Goal: Task Accomplishment & Management: Complete application form

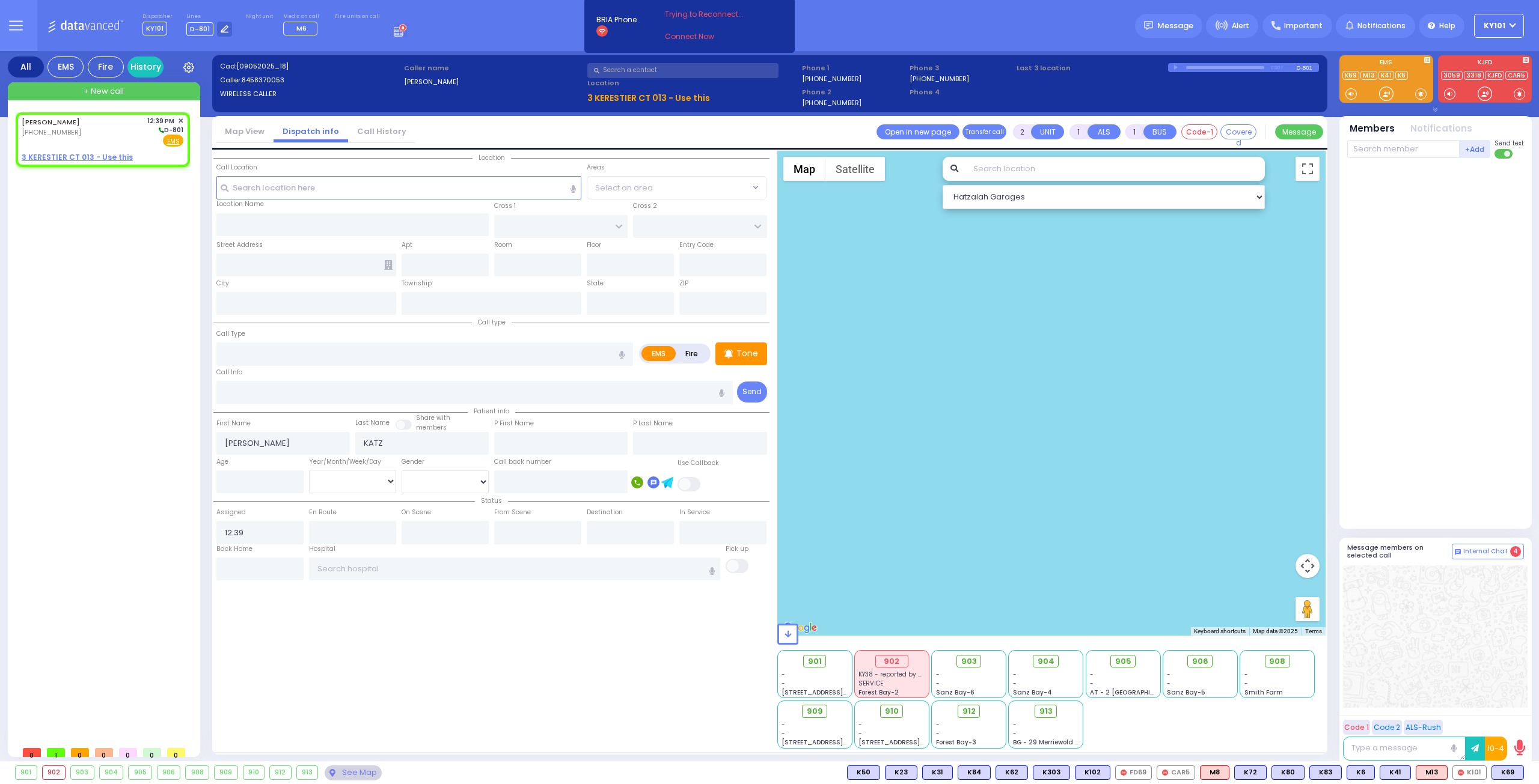
select select
click at [91, 157] on u "3 KERESTIER CT 013 - Use this" at bounding box center [77, 157] width 111 height 10
select select
radio input "true"
select select
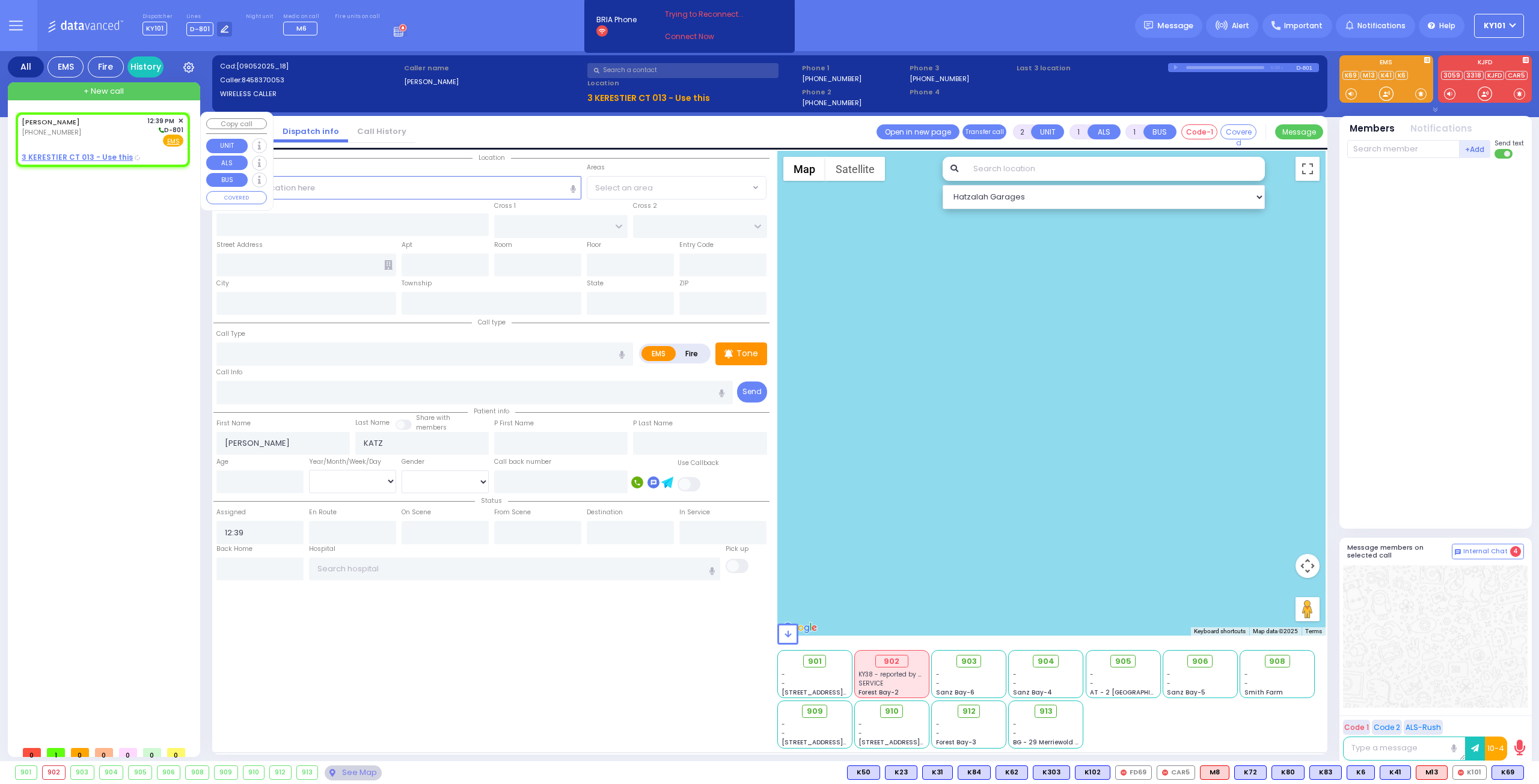
select select "Hatzalah Garages"
select select
radio input "true"
select select
type input "GETZIL BERGER BLVD"
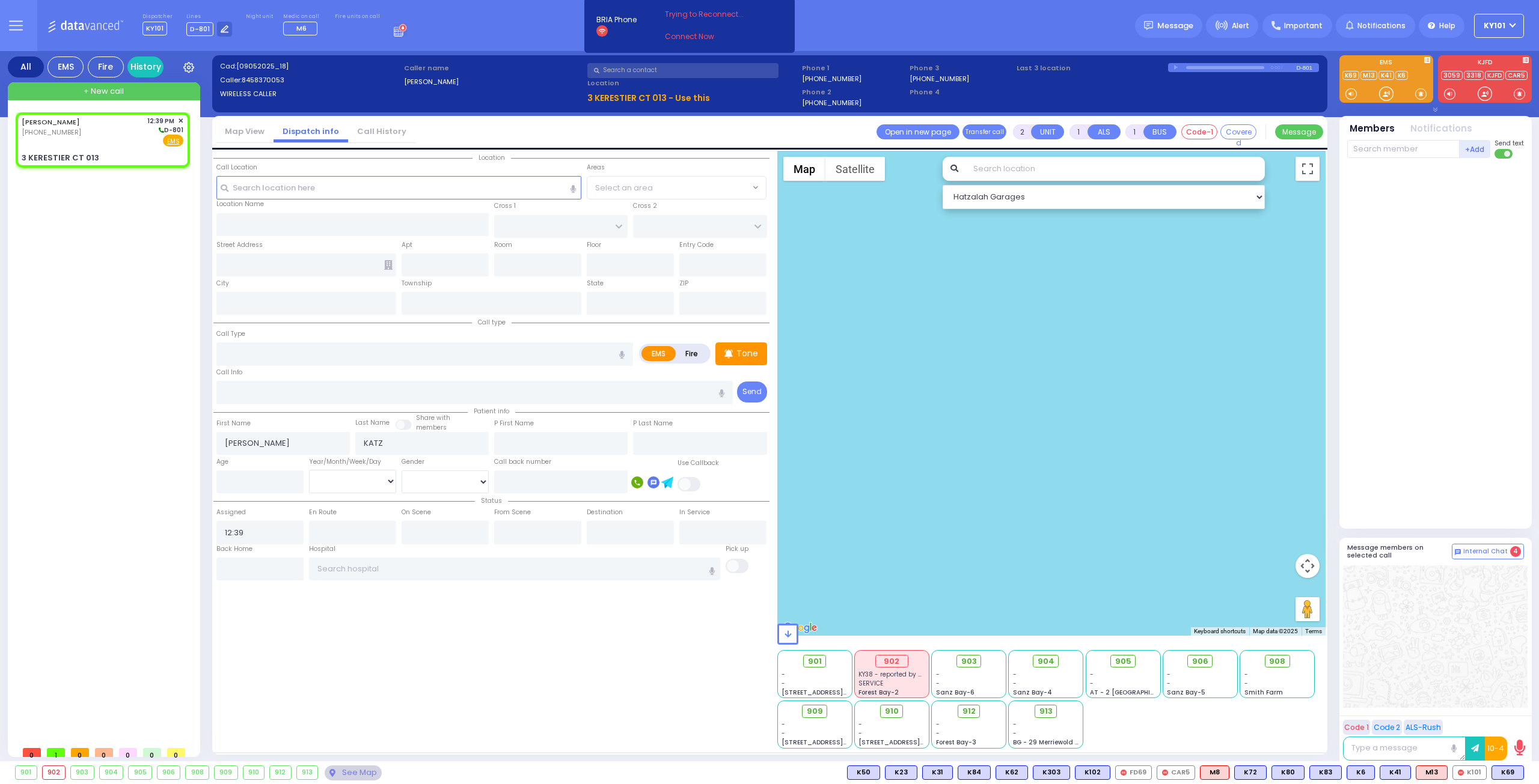
type input "KAHAN DR"
type input "3 KERESTIER CT"
type input "013"
type input "[PERSON_NAME]"
type input "[US_STATE]"
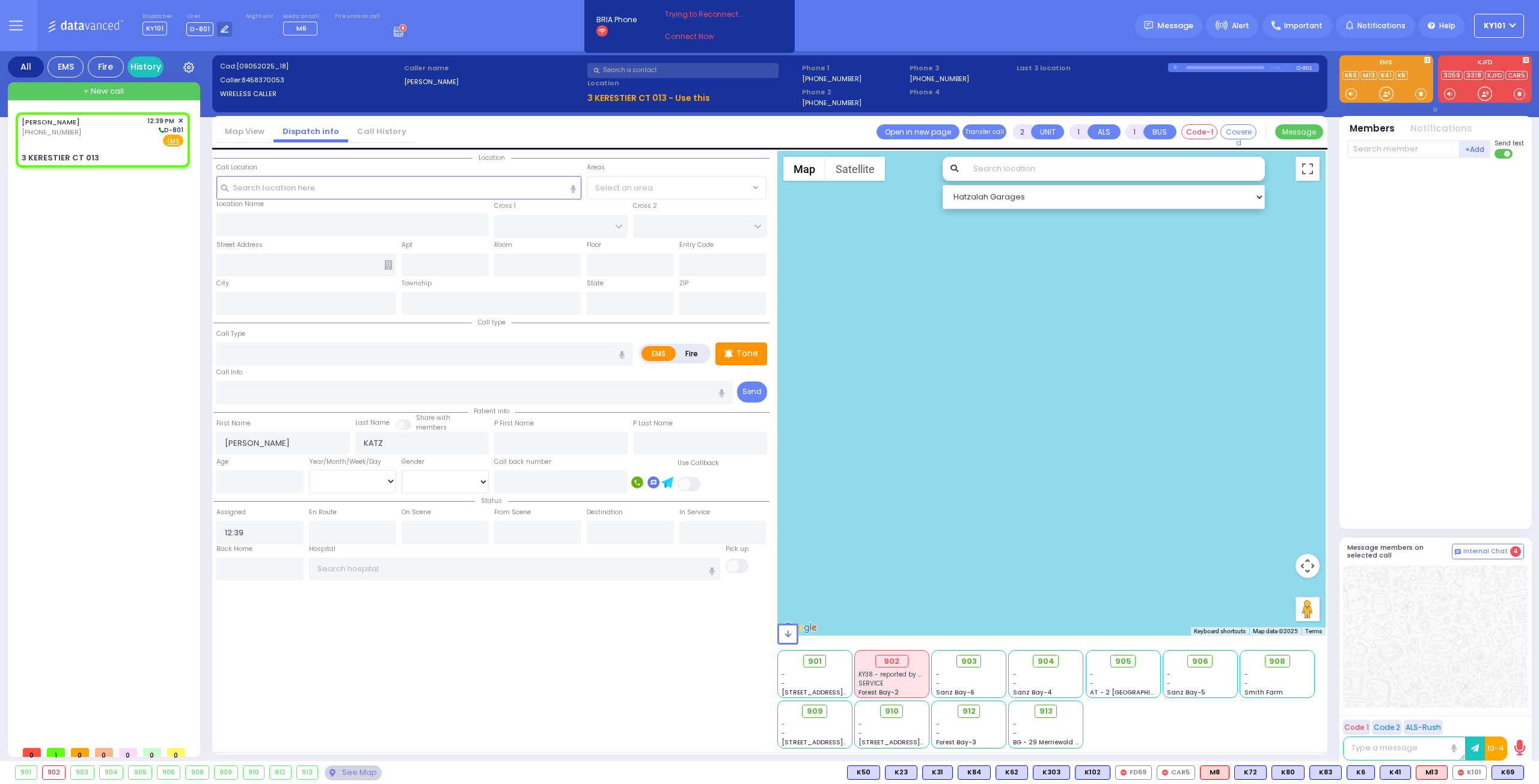
type input "10950"
select select "Hatzalah Garages"
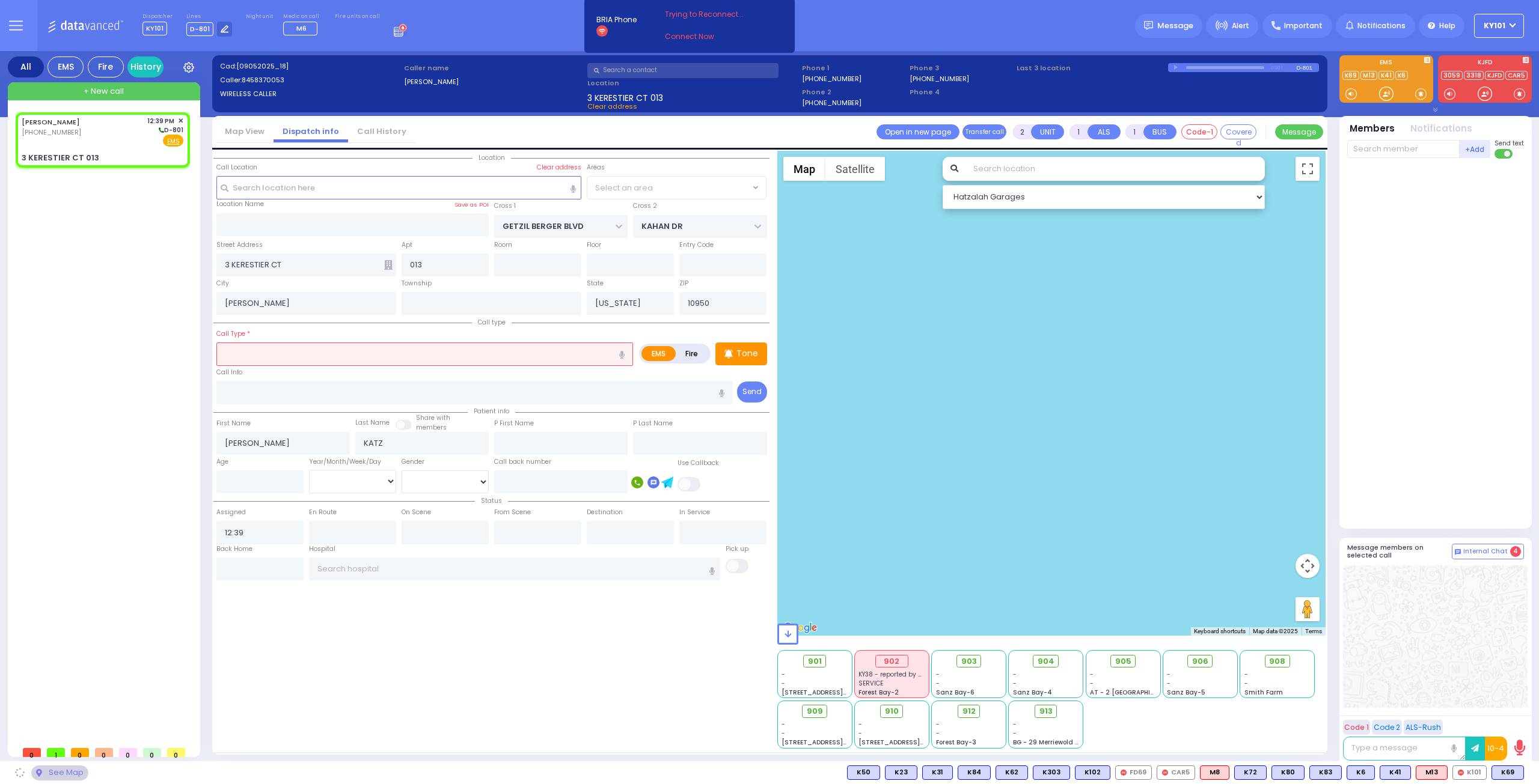
select select "SECTION 4"
click at [281, 344] on input "text" at bounding box center [425, 353] width 417 height 23
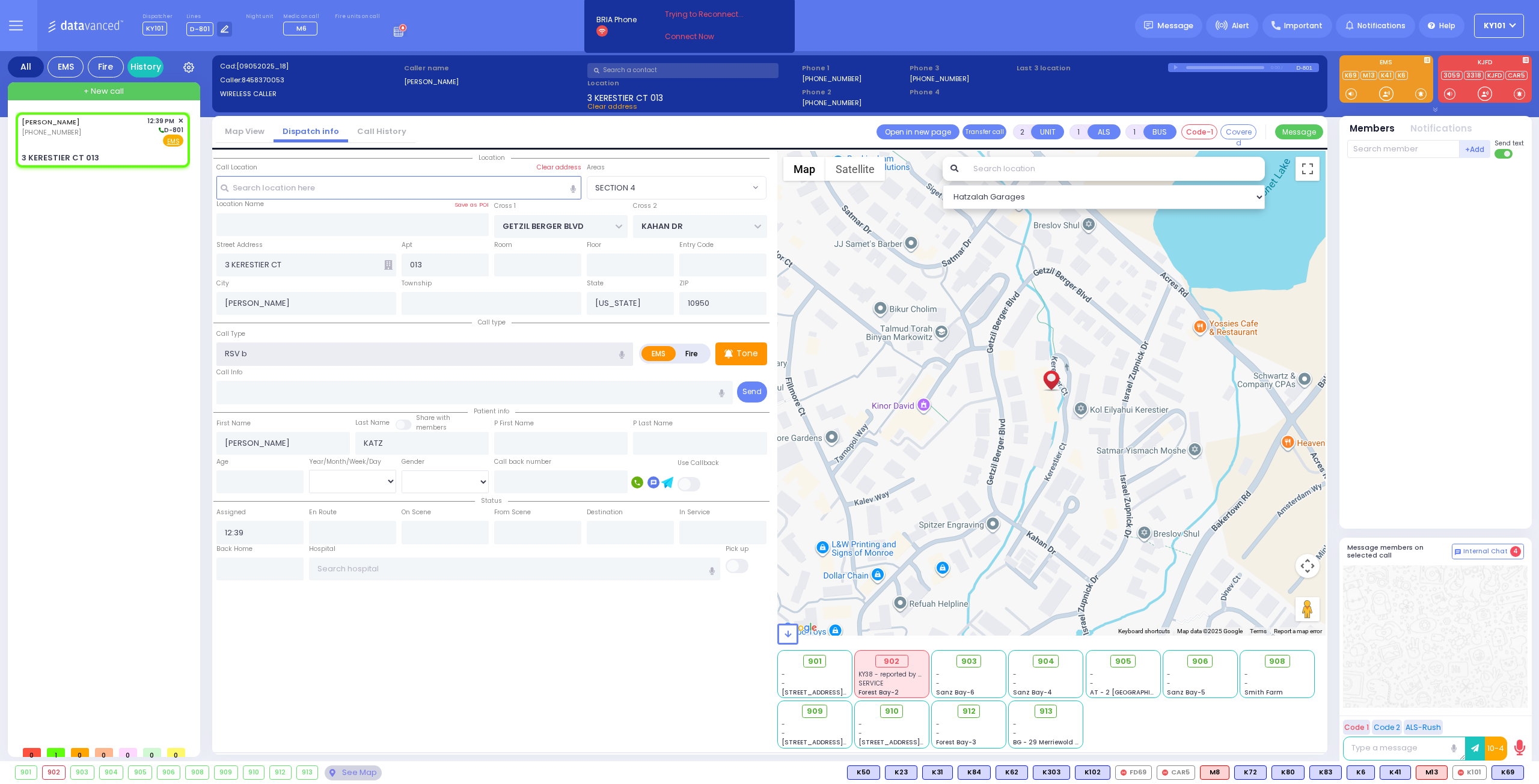
type input "RSV br"
select select
radio input "true"
select select
type input "RSV bre"
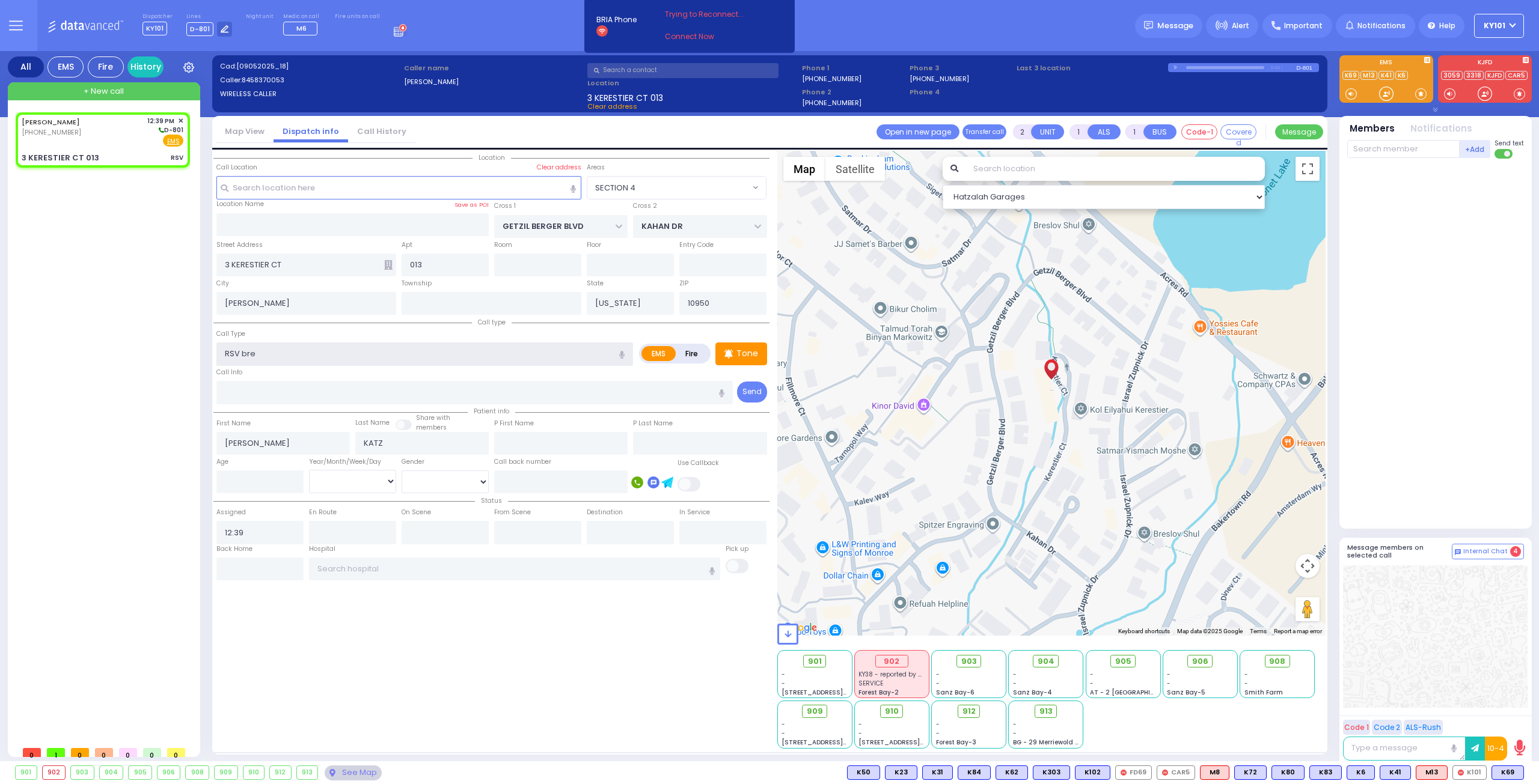
select select "Hatzalah Garages"
type input "RSV brea"
select select "SECTION 4"
type input "RSV"
select select
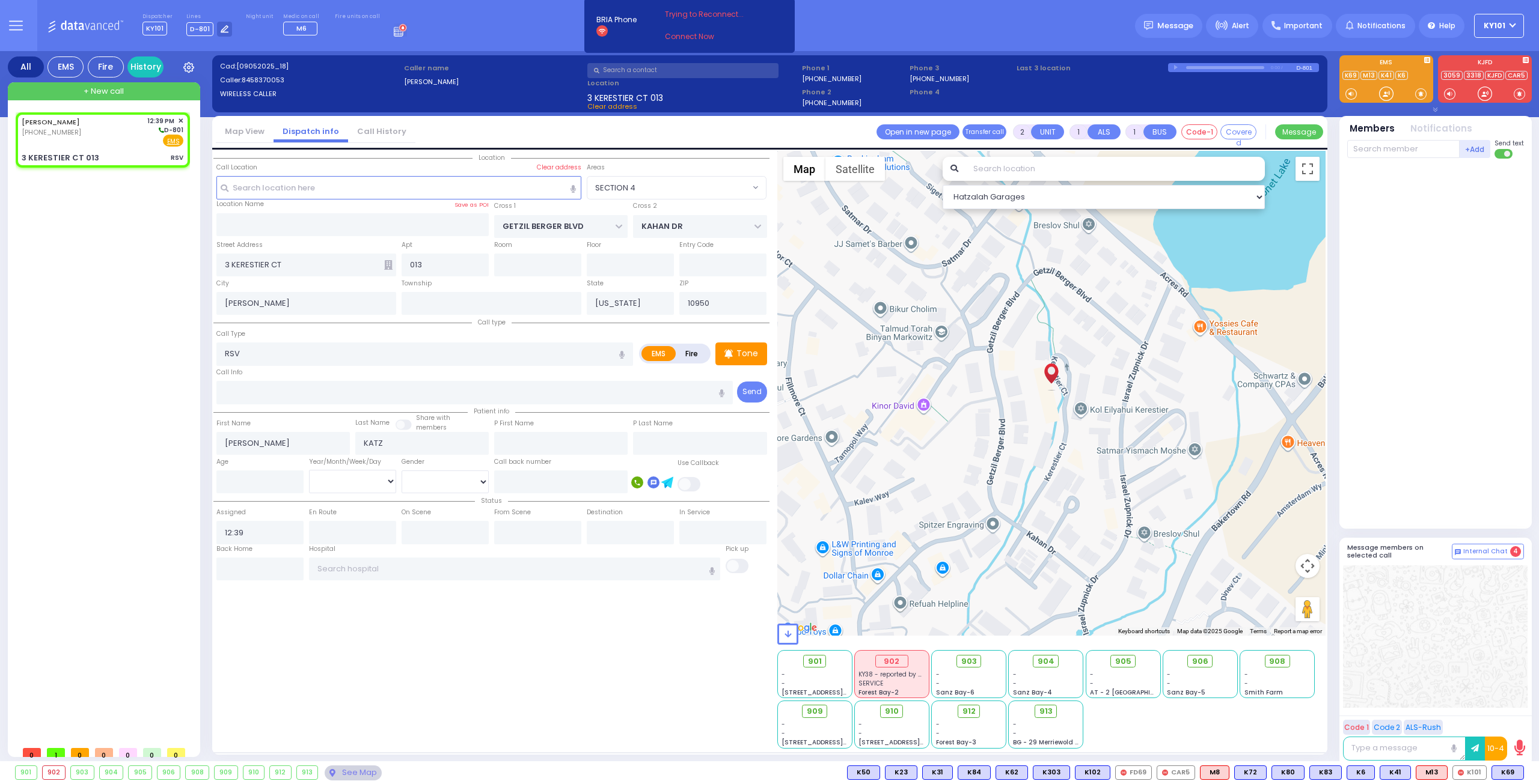
radio input "true"
select select
select select "Hatzalah Garages"
select select "SECTION 4"
select select
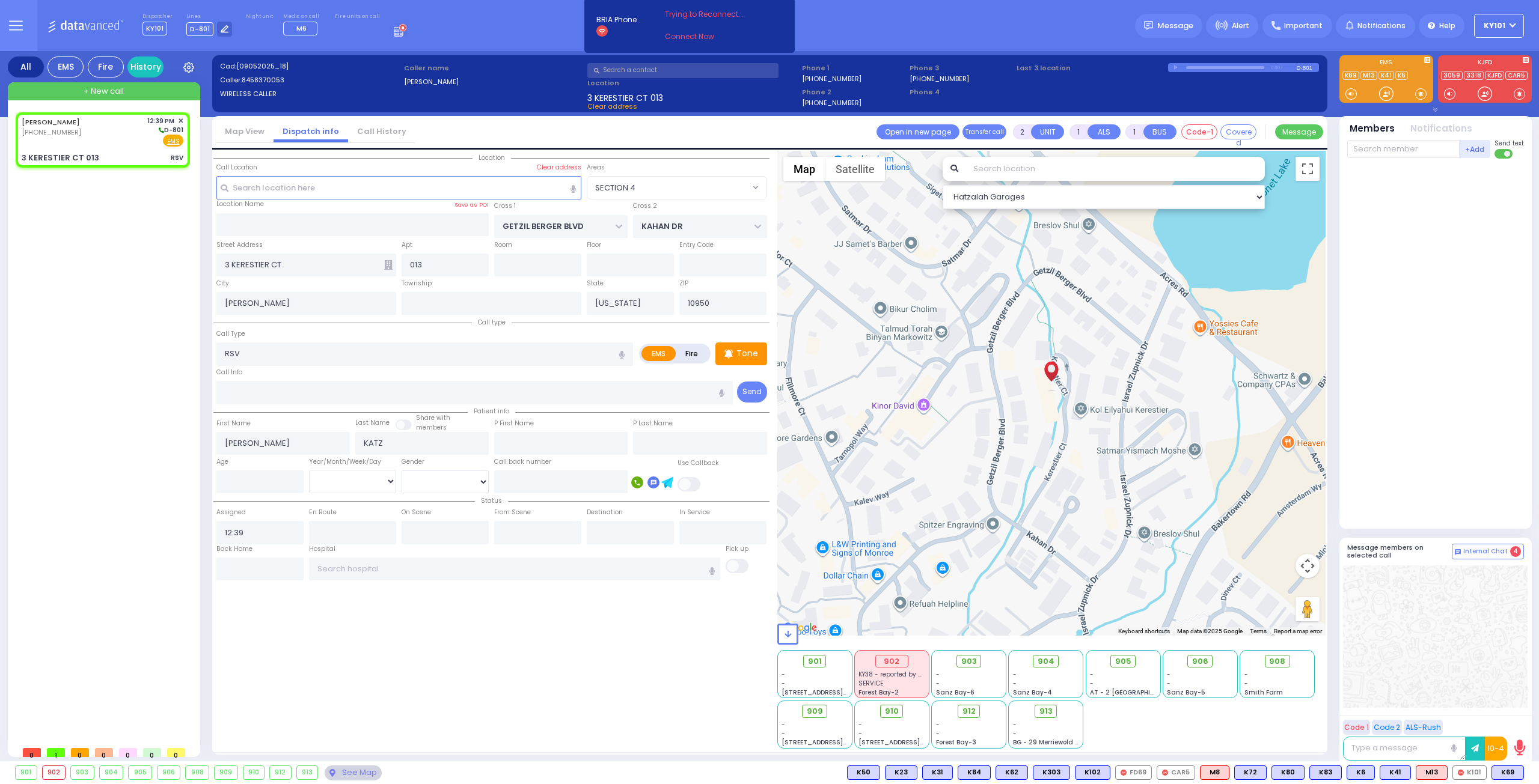
radio input "true"
select select
select select "Hatzalah Garages"
select select "SECTION 4"
click at [239, 474] on input "number" at bounding box center [260, 481] width 87 height 23
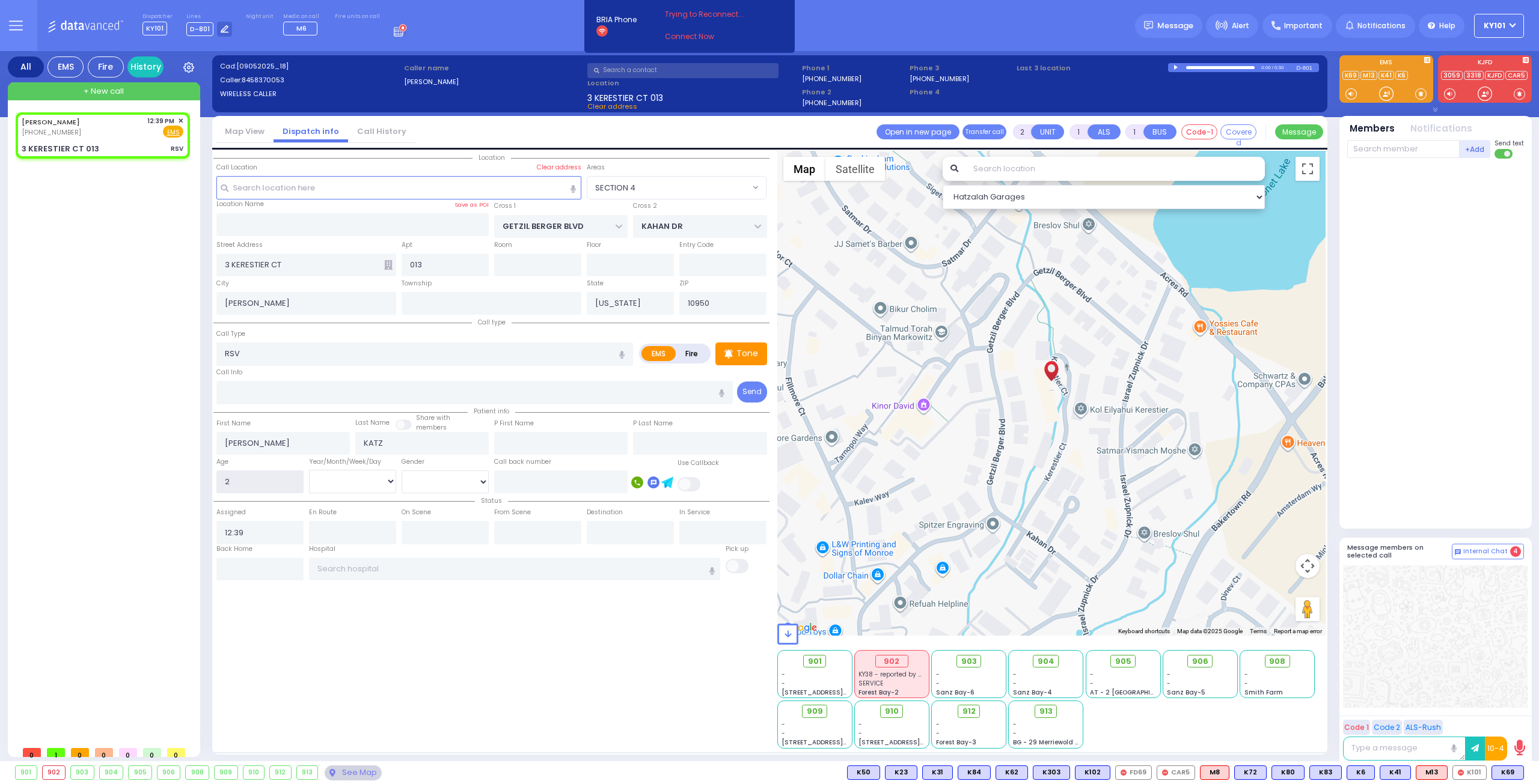
type input "2"
select select
radio input "true"
select select "Year"
select select "Hatzalah Garages"
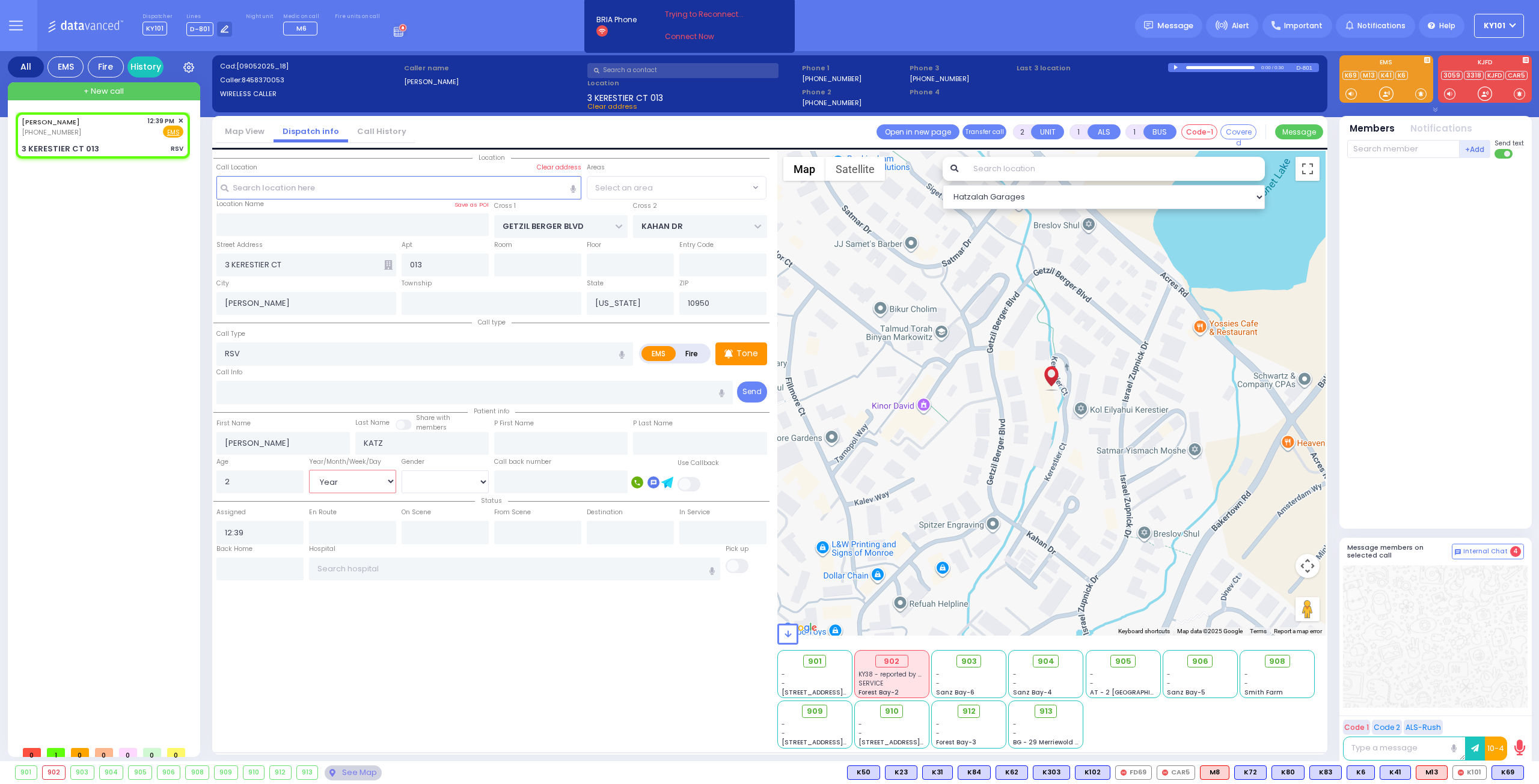
select select "SECTION 4"
select select
radio input "true"
select select "Year"
select select "Hatzalah Garages"
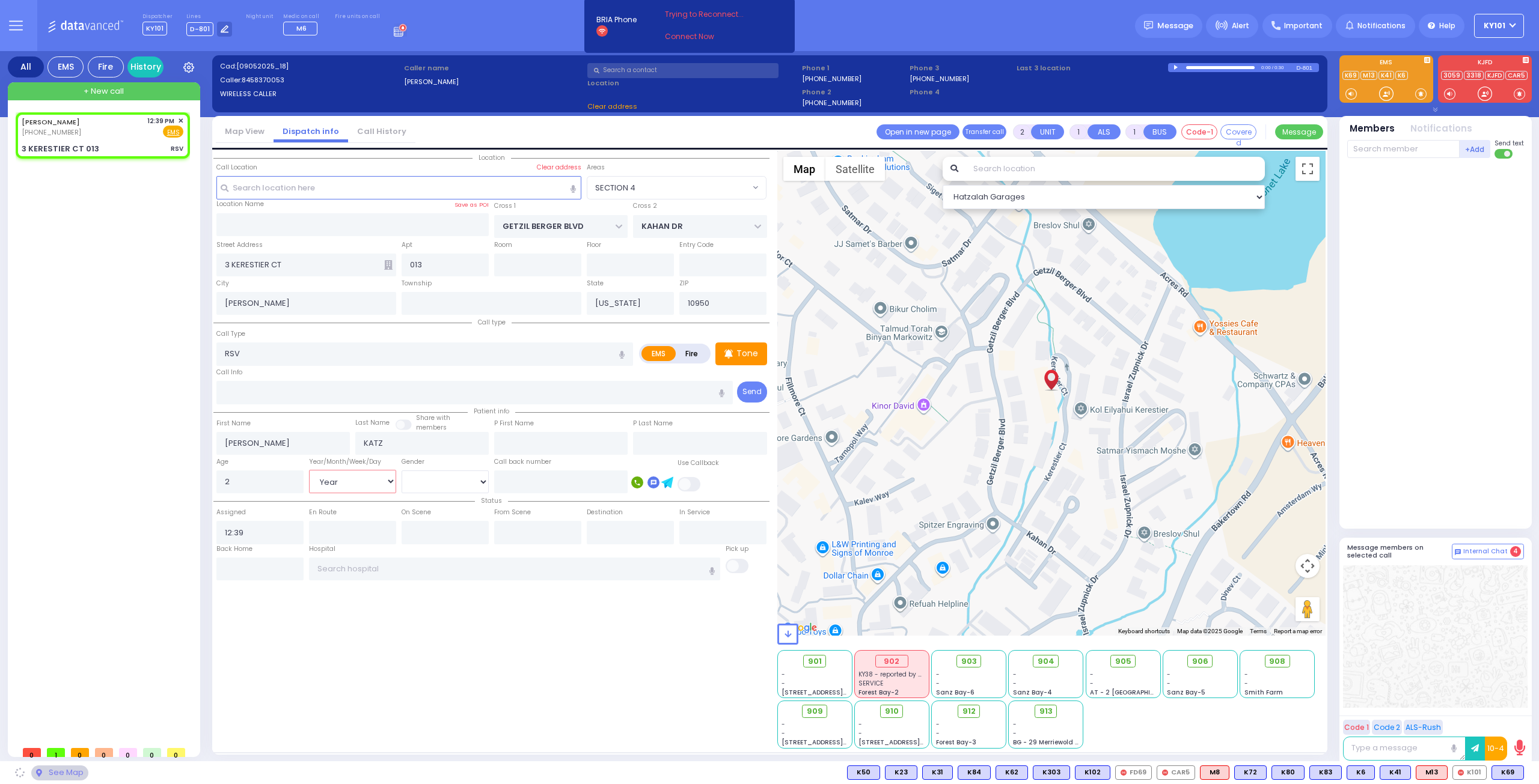
select select "Month"
select select "SECTION 4"
select select
radio input "true"
select select "Month"
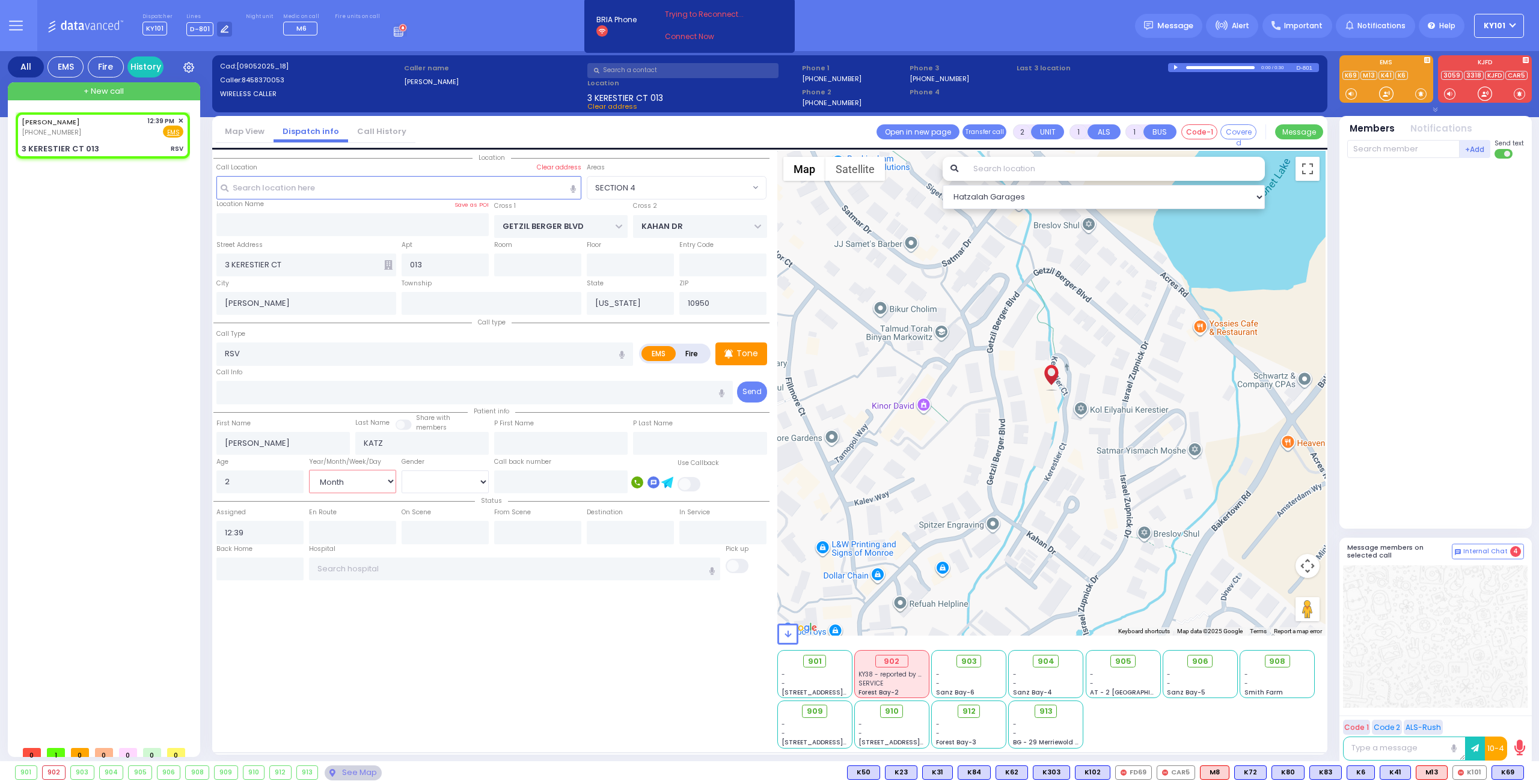
select select "Hatzalah Garages"
select select "SECTION 4"
click at [741, 355] on p "Tone" at bounding box center [748, 353] width 22 height 13
click at [1508, 770] on span "K69" at bounding box center [1508, 772] width 32 height 13
select select
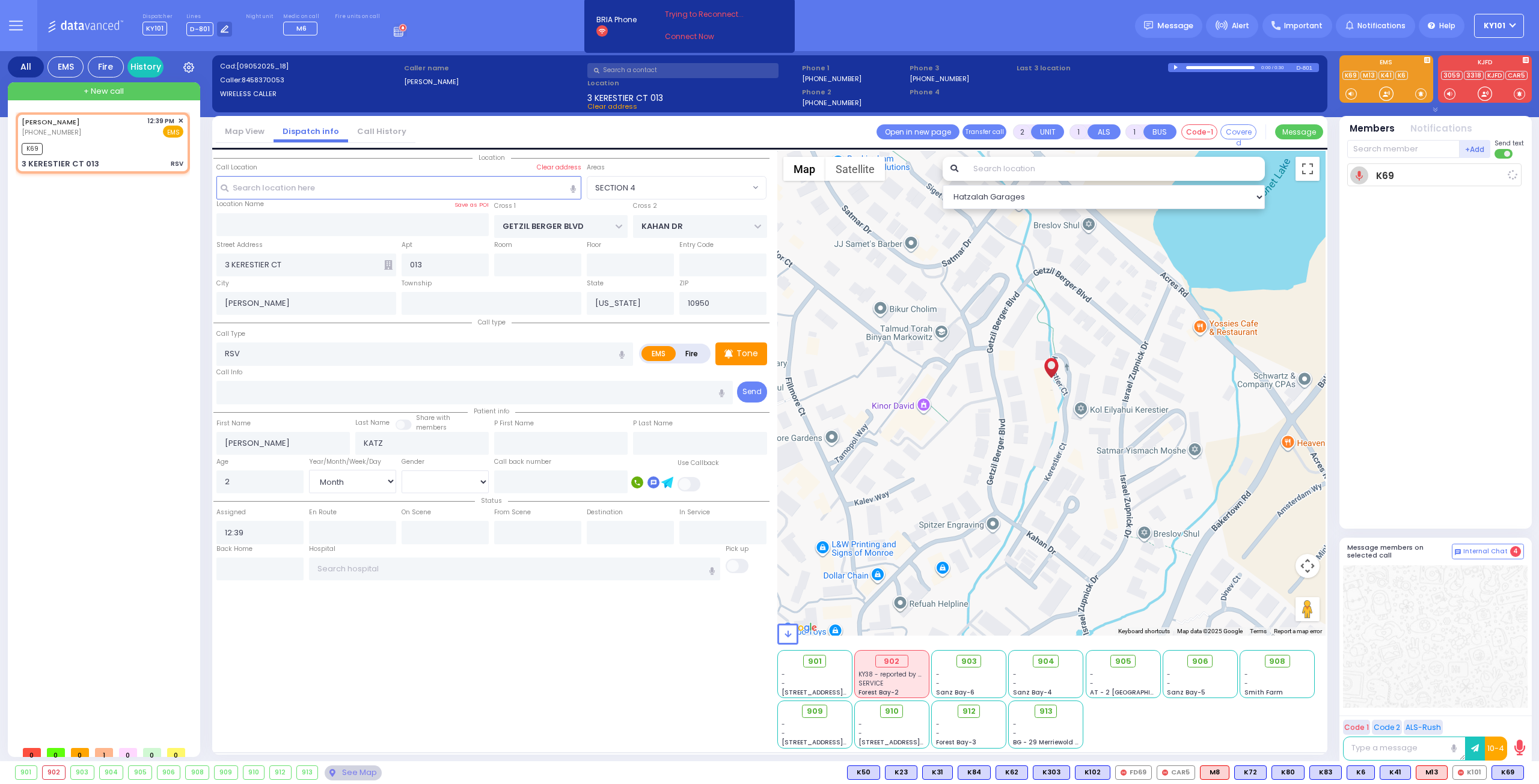
radio input "true"
select select "Month"
type input "12:40"
select select "Hatzalah Garages"
select select "SECTION 4"
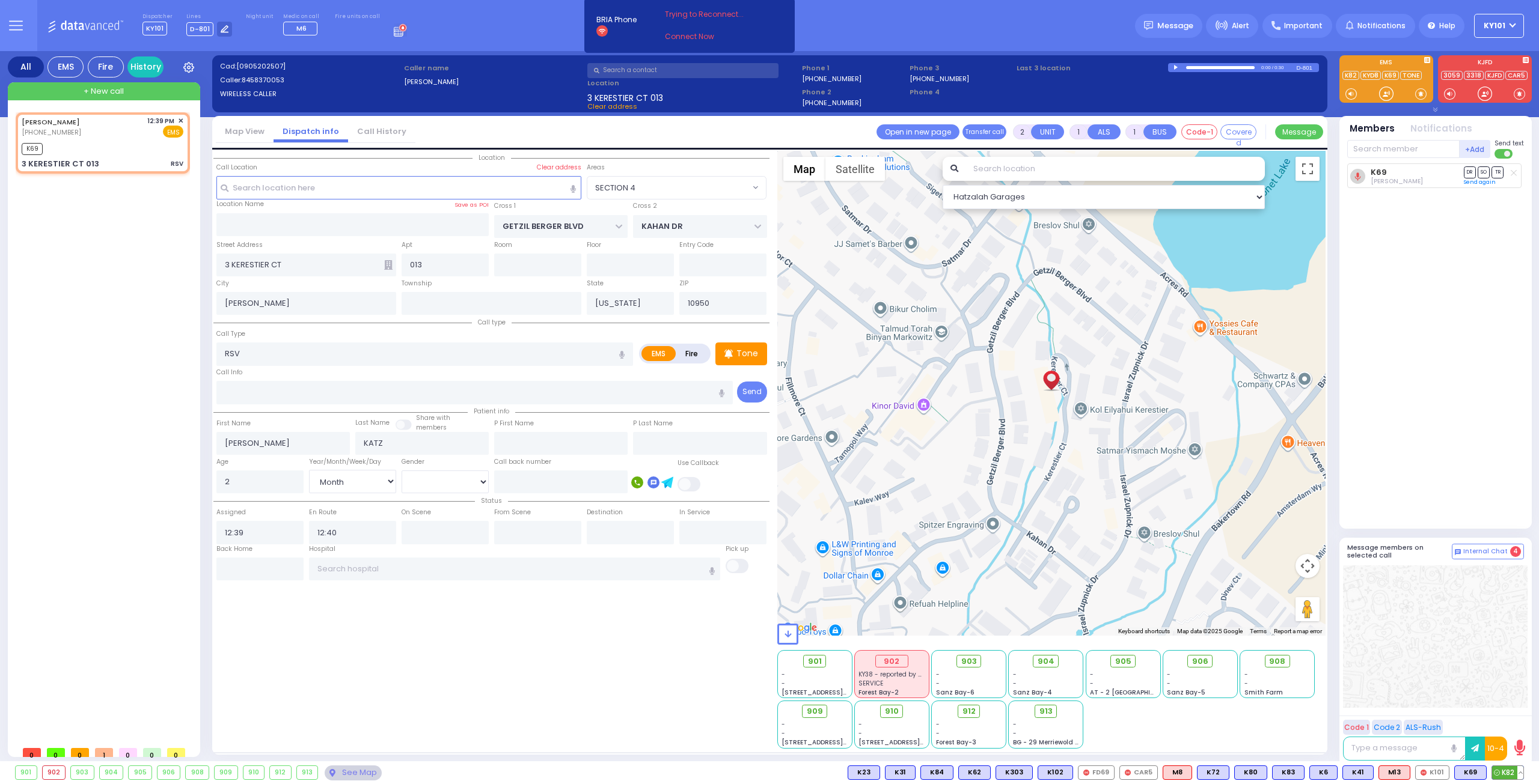
click at [1503, 772] on span "K82" at bounding box center [1508, 772] width 32 height 13
select select
radio input "true"
select select "Month"
select select "Hatzalah Garages"
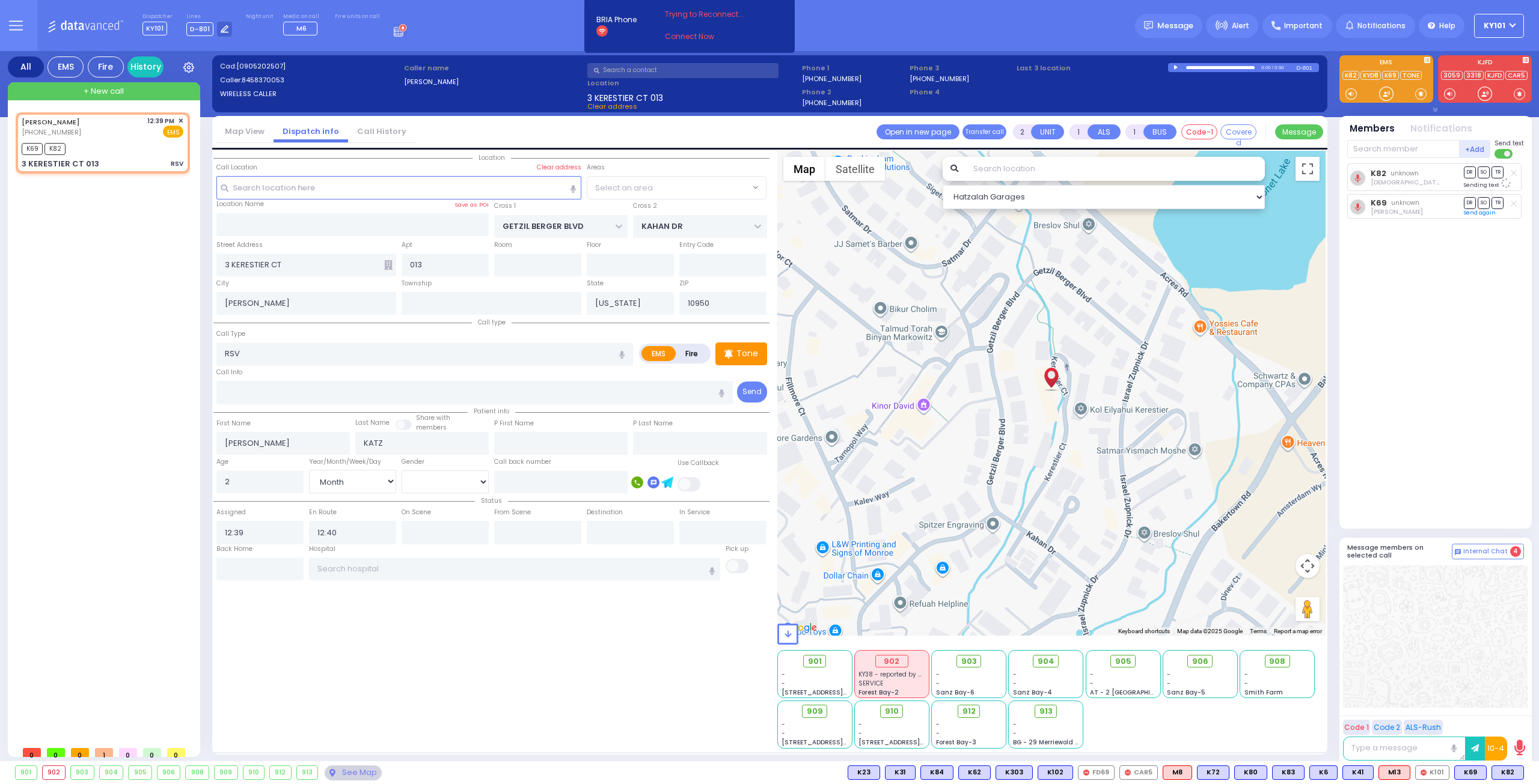
select select "SECTION 4"
type input "6"
select select
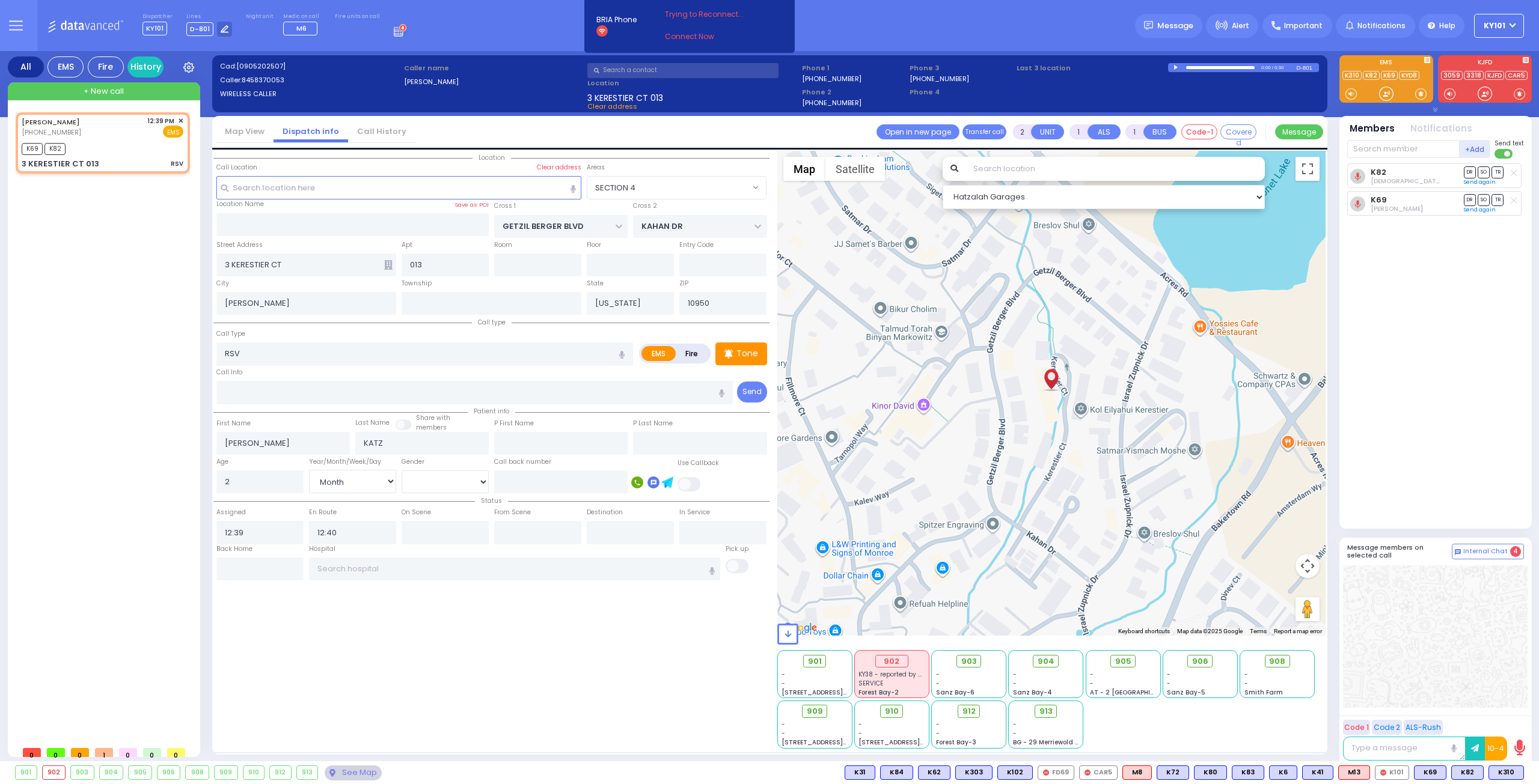
radio input "true"
type input "Unknown"
select select "Year"
select select "Hatzalah Garages"
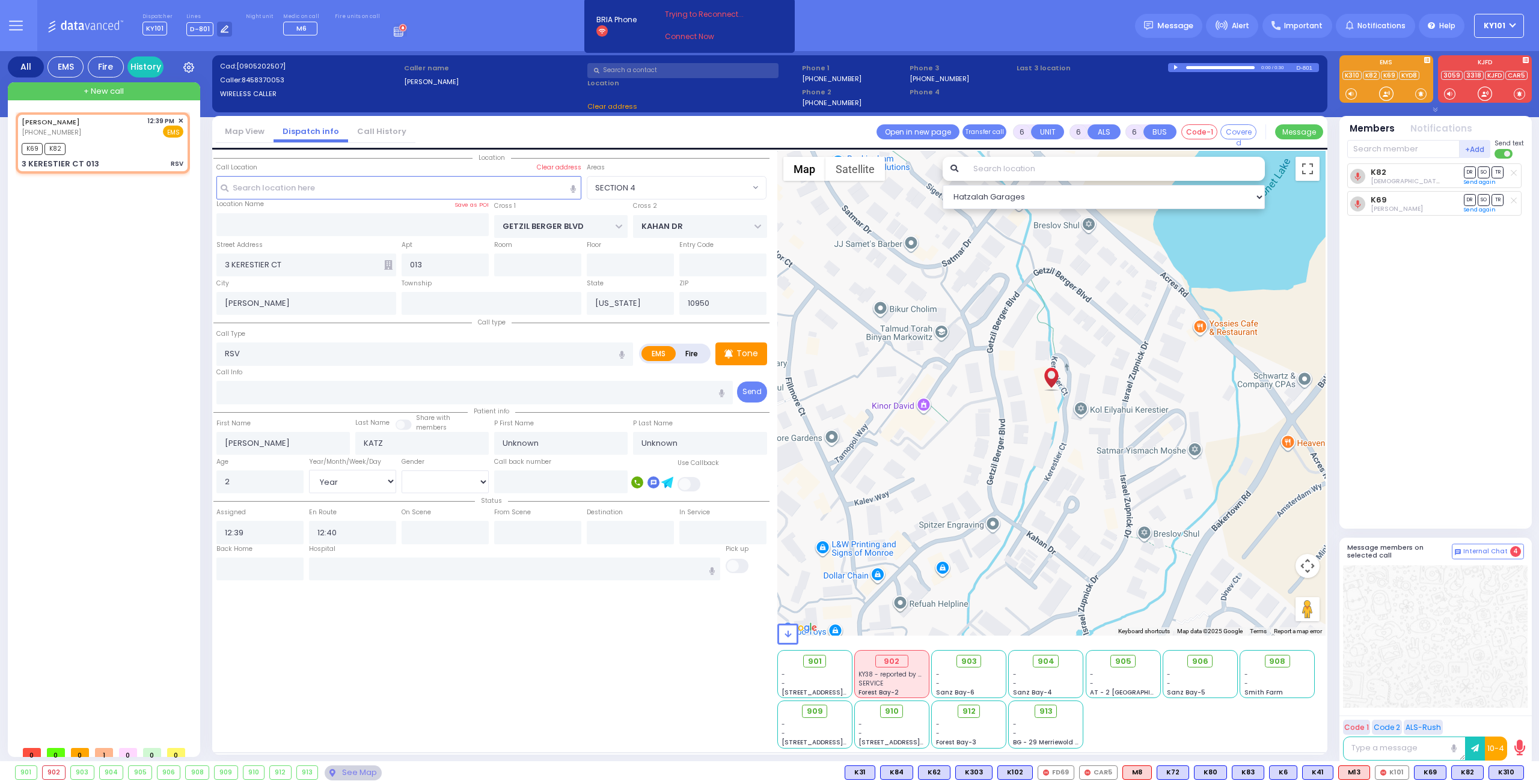
select select "SECTION 4"
select select
radio input "true"
type input "[DEMOGRAPHIC_DATA]"
type input "[PERSON_NAME]"
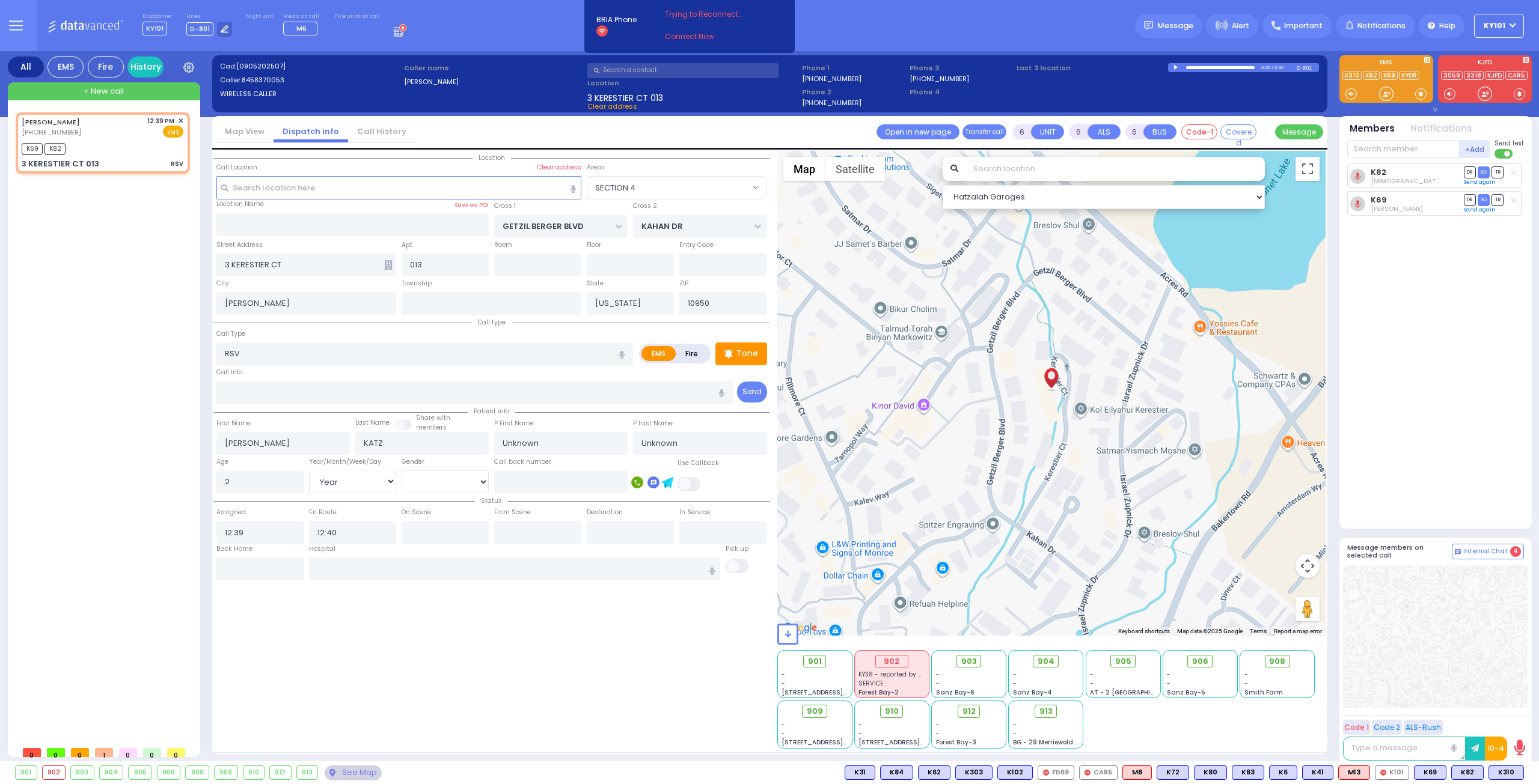
select select "Month"
select select "[DEMOGRAPHIC_DATA]"
select select "Hatzalah Garages"
select select "SECTION 4"
select select
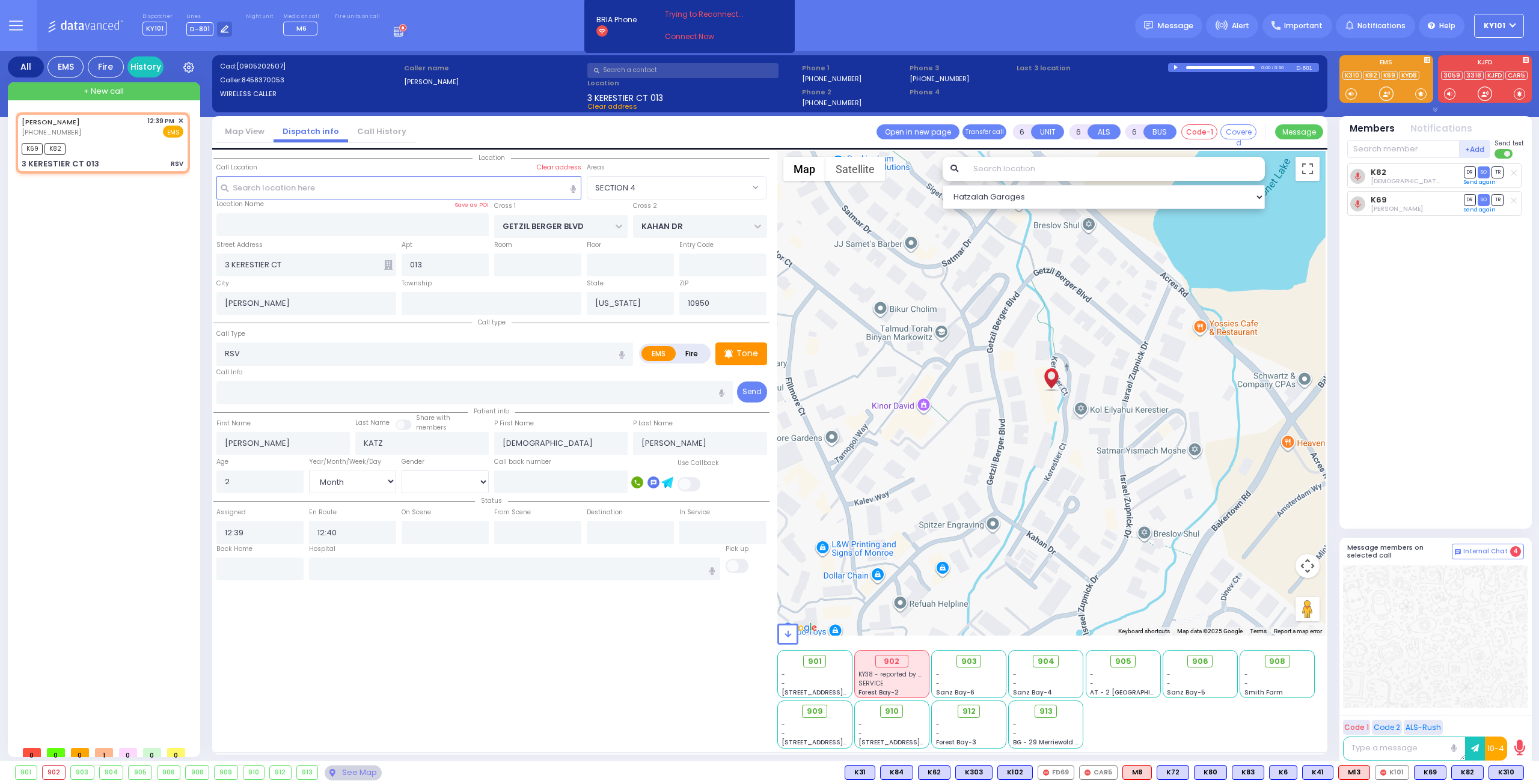
radio input "true"
select select "Month"
select select "[DEMOGRAPHIC_DATA]"
select select "Hatzalah Garages"
select select "SECTION 4"
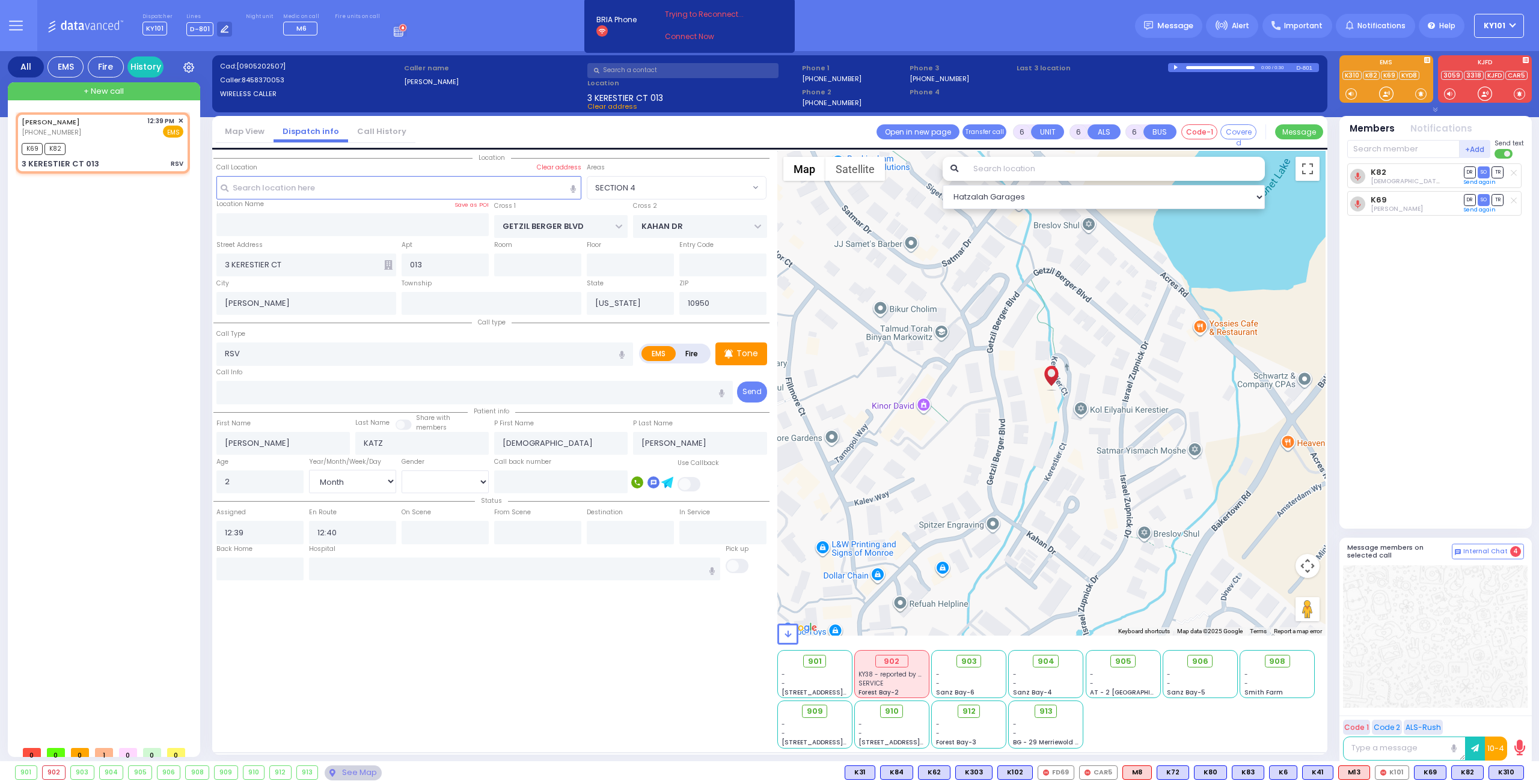
select select
radio input "true"
select select "Month"
select select "[DEMOGRAPHIC_DATA]"
select select "Hatzalah Garages"
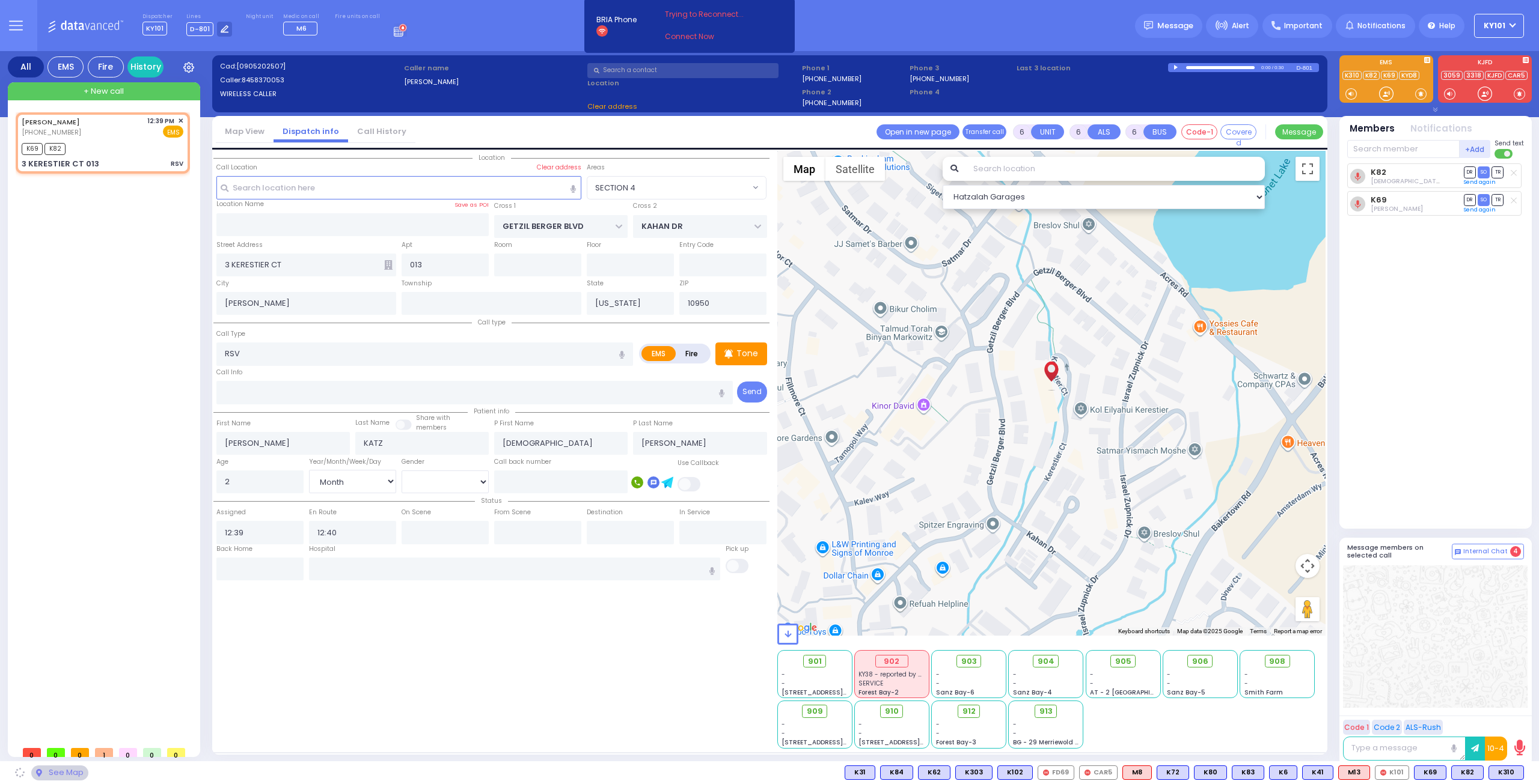
select select "SECTION 4"
select select
radio input "true"
select select "Month"
select select "[DEMOGRAPHIC_DATA]"
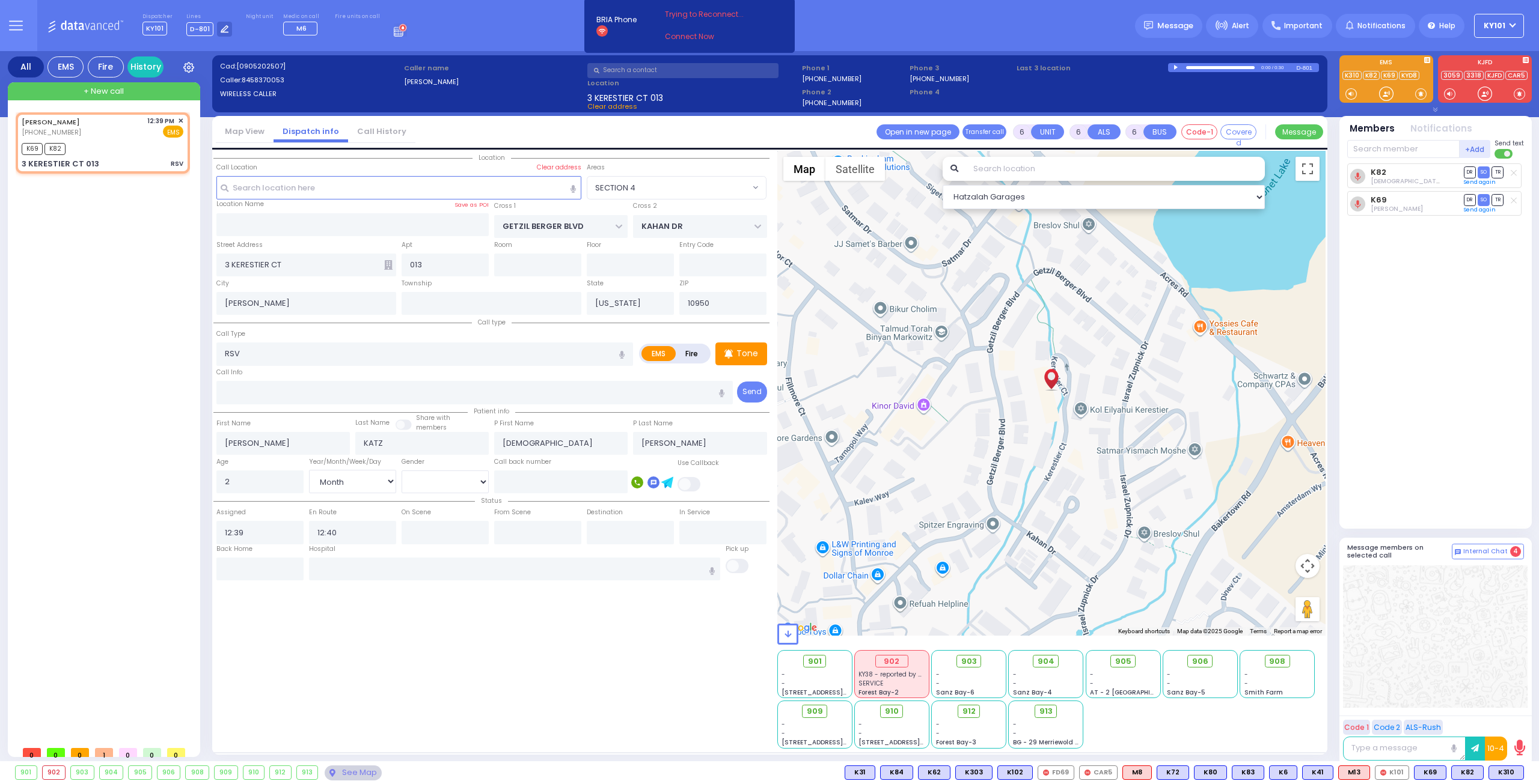
select select "Hatzalah Garages"
select select "SECTION 4"
select select
radio input "true"
select select "Month"
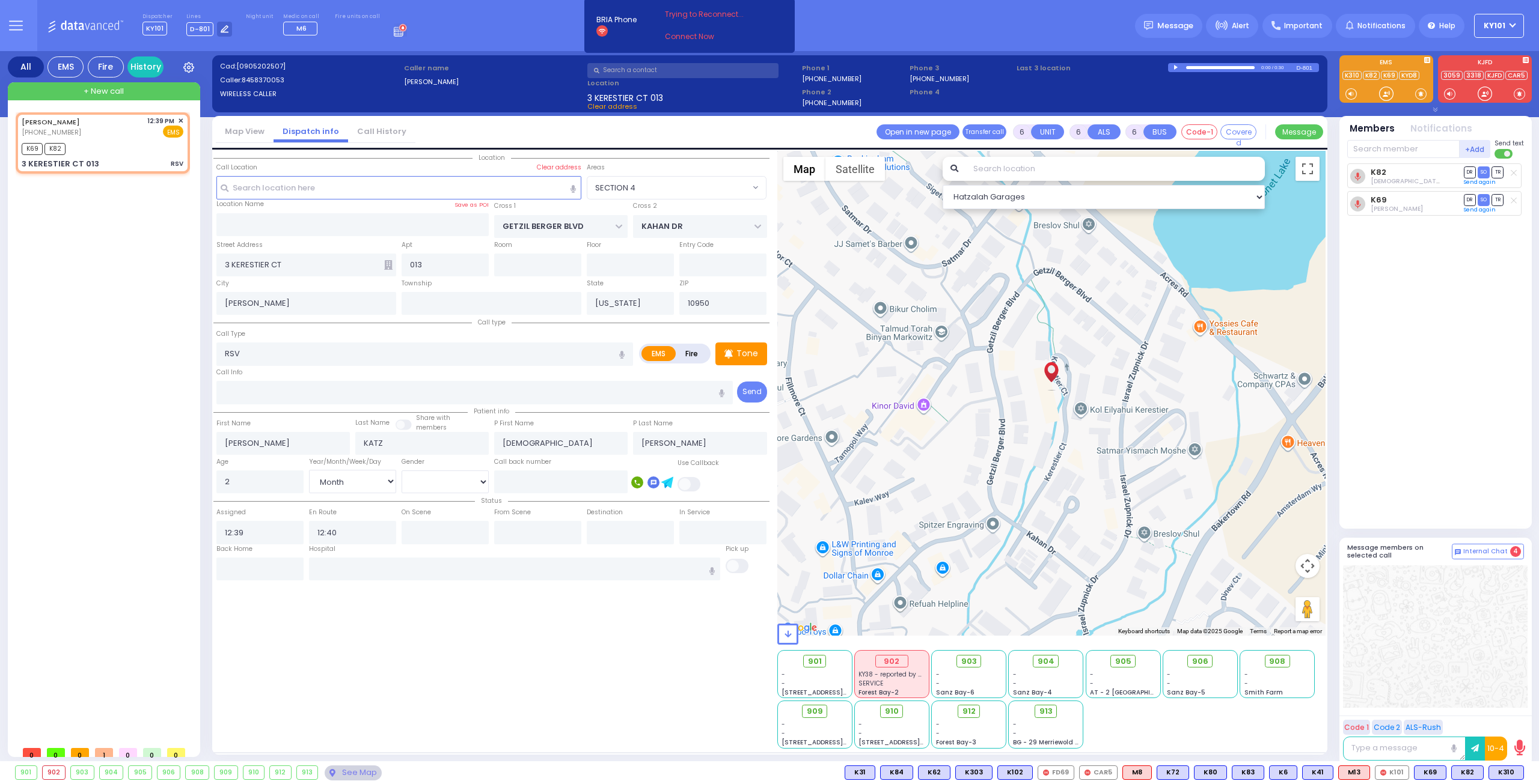
select select "[DEMOGRAPHIC_DATA]"
select select "Hatzalah Garages"
select select "SECTION 4"
select select
radio input "true"
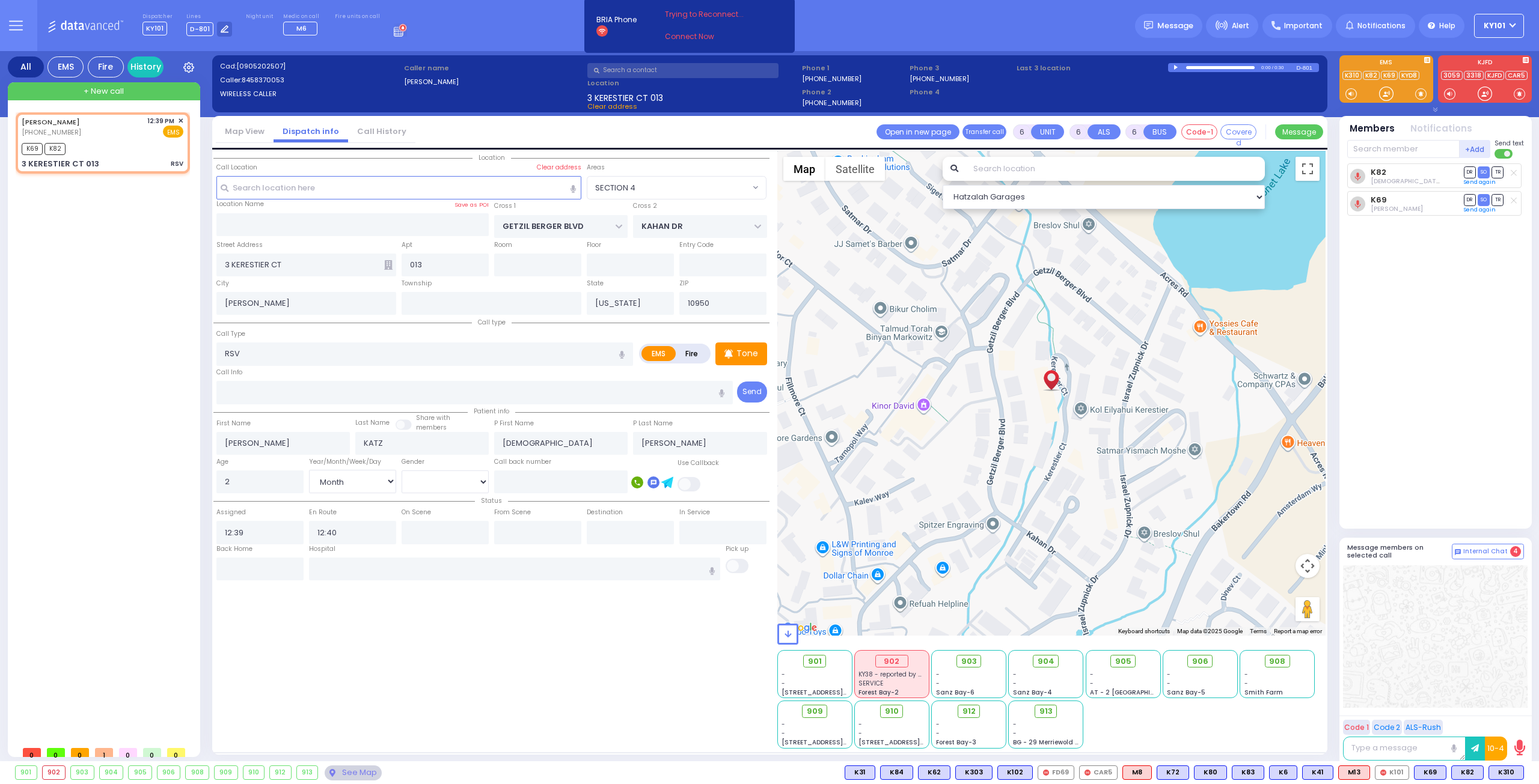
select select "Month"
select select "[DEMOGRAPHIC_DATA]"
select select "Hatzalah Garages"
select select "SECTION 4"
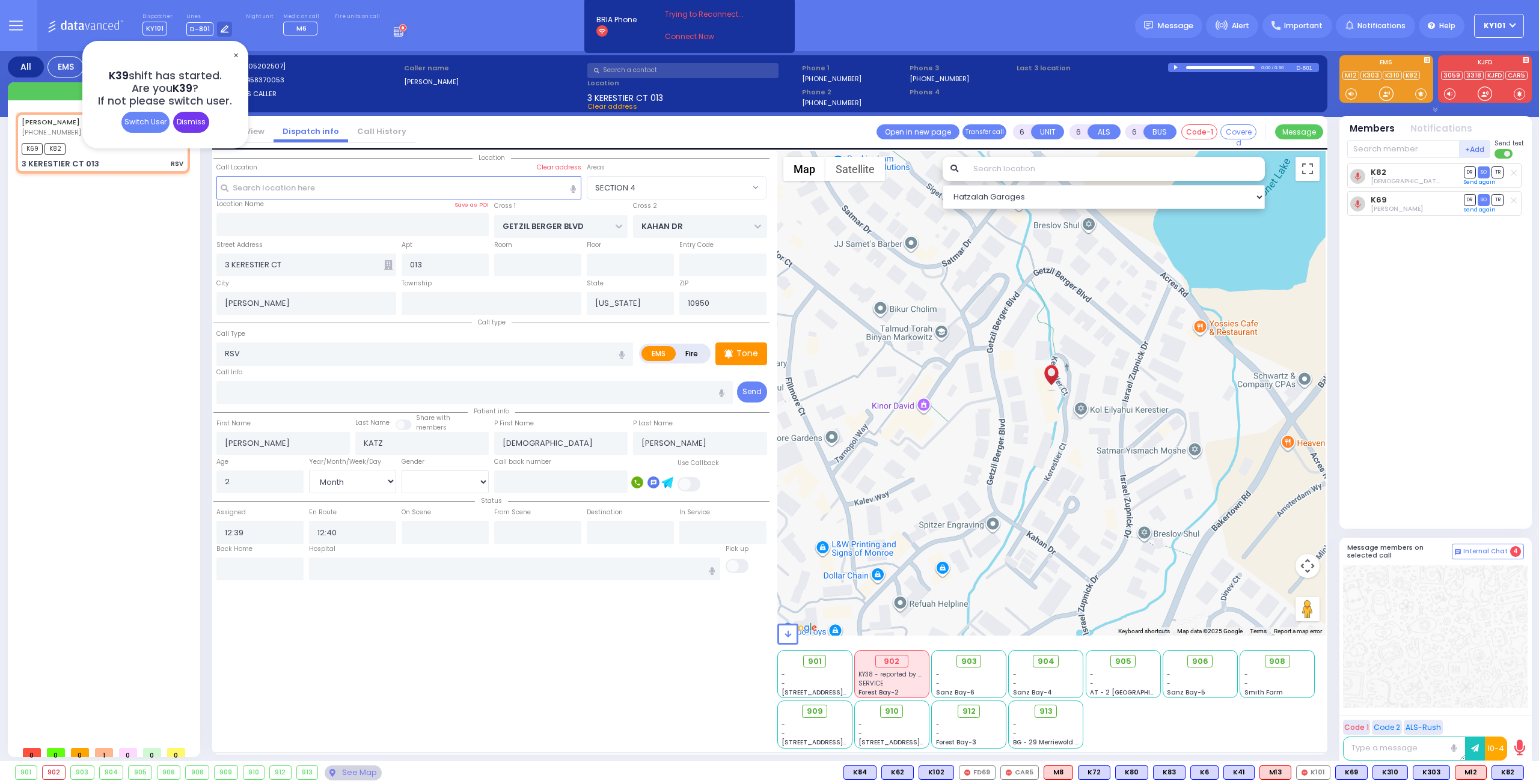
click at [191, 120] on div "Dismiss" at bounding box center [191, 122] width 36 height 21
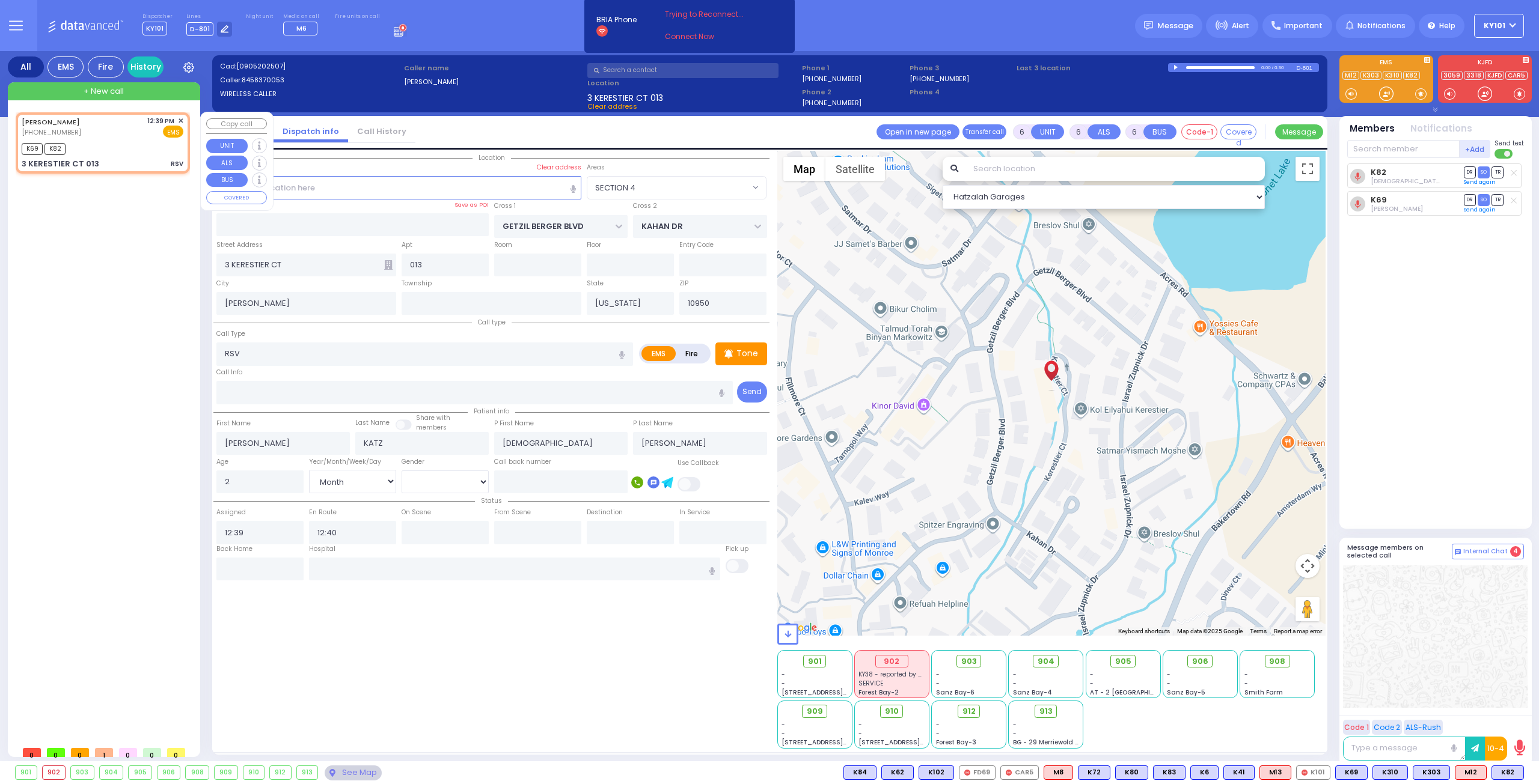
click at [180, 120] on span "✕" at bounding box center [180, 121] width 5 height 10
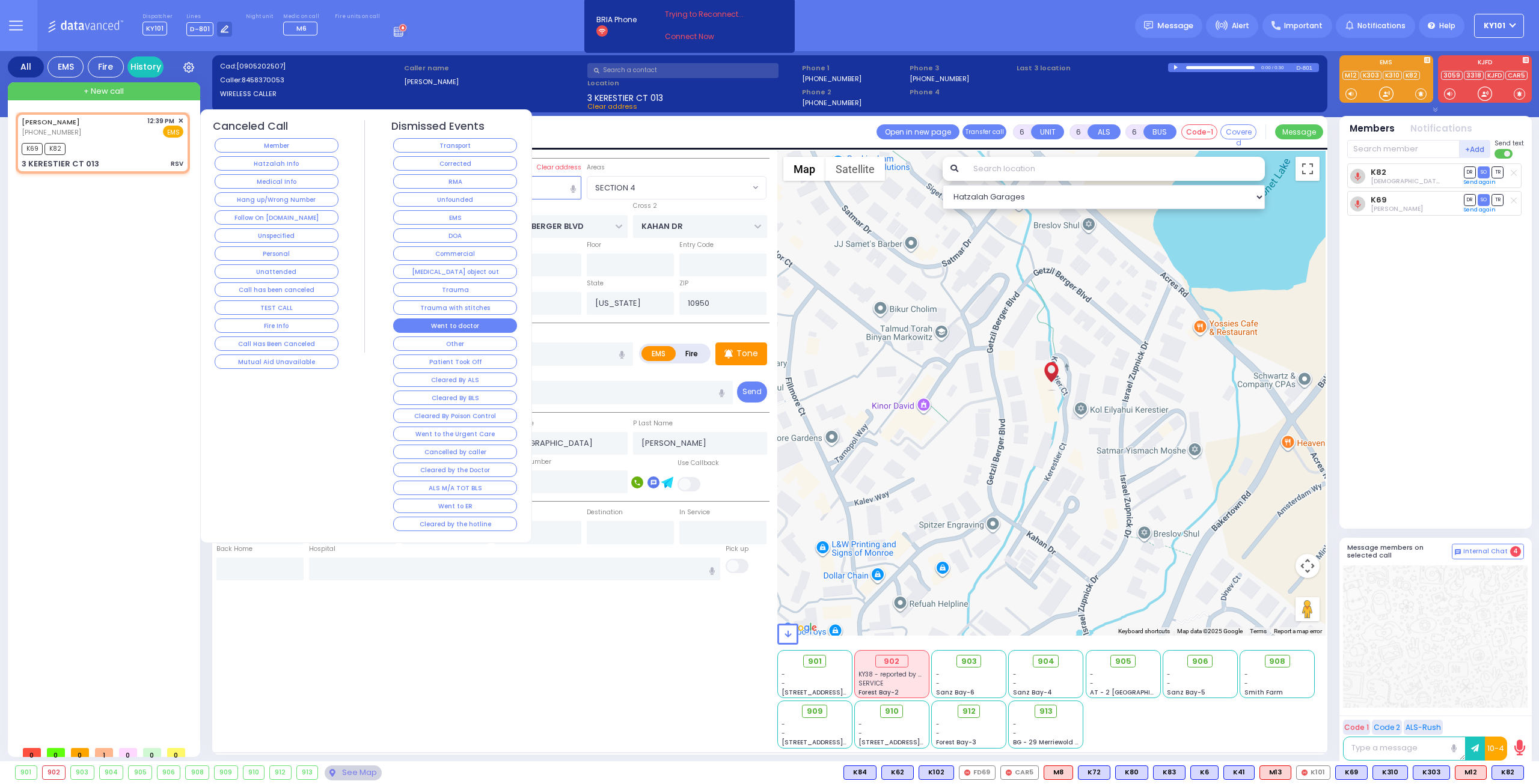
click at [466, 325] on button "Went to doctor" at bounding box center [455, 326] width 124 height 15
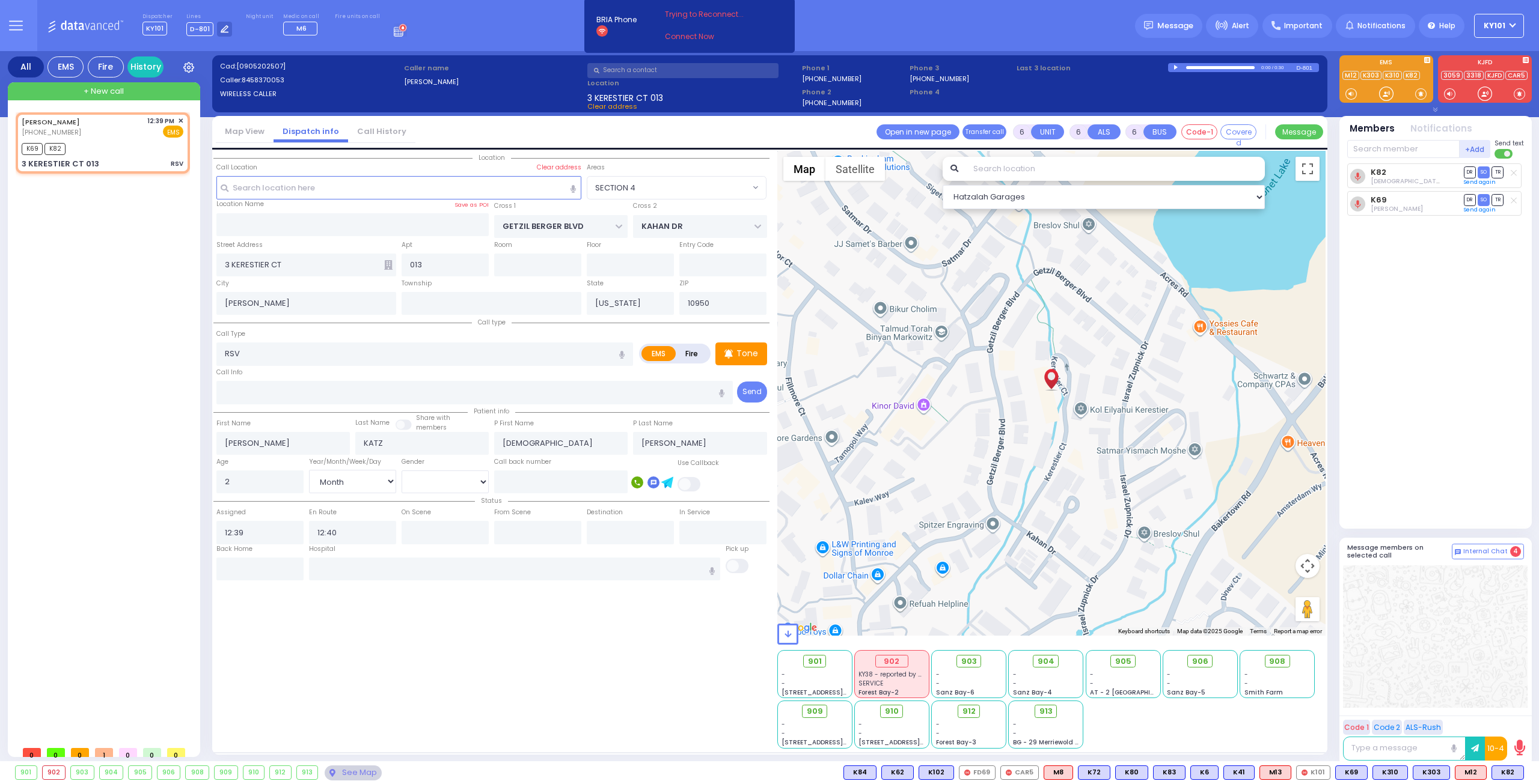
select select
radio input "true"
select select
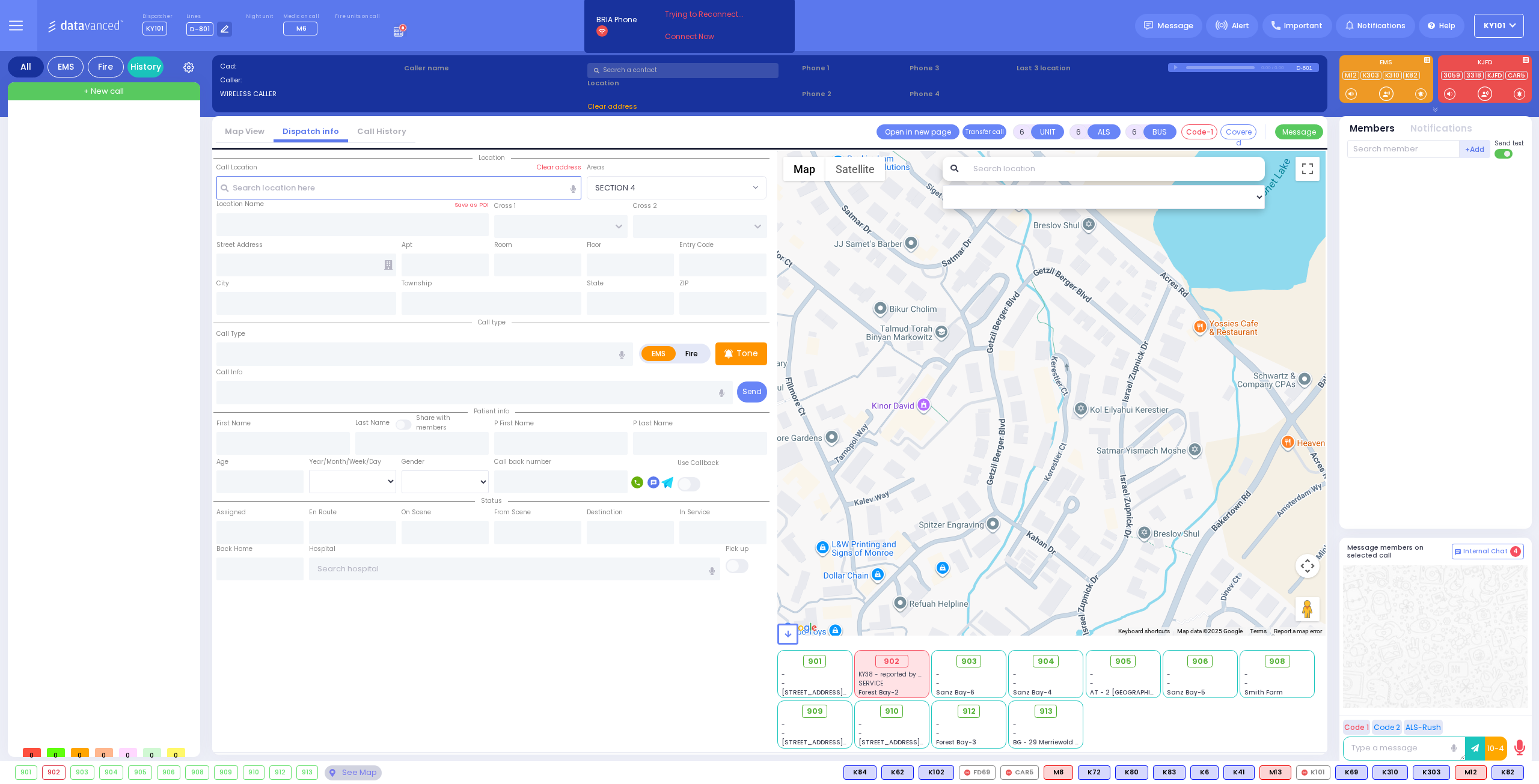
click at [113, 95] on span "+ New call" at bounding box center [103, 91] width 41 height 12
type input "2"
type input "1"
select select
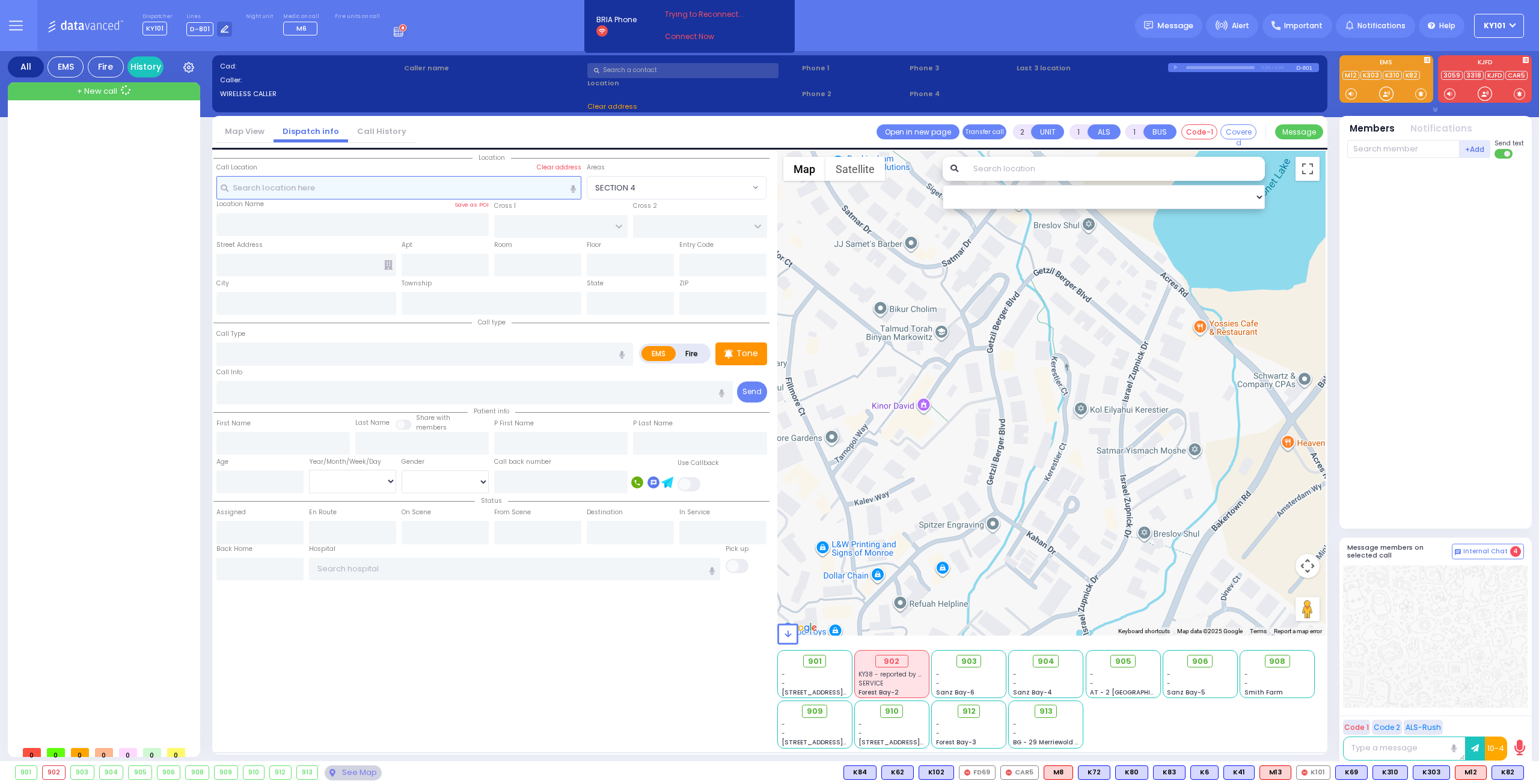
radio input "true"
select select
type input "13:08"
select select "Hatzalah Garages"
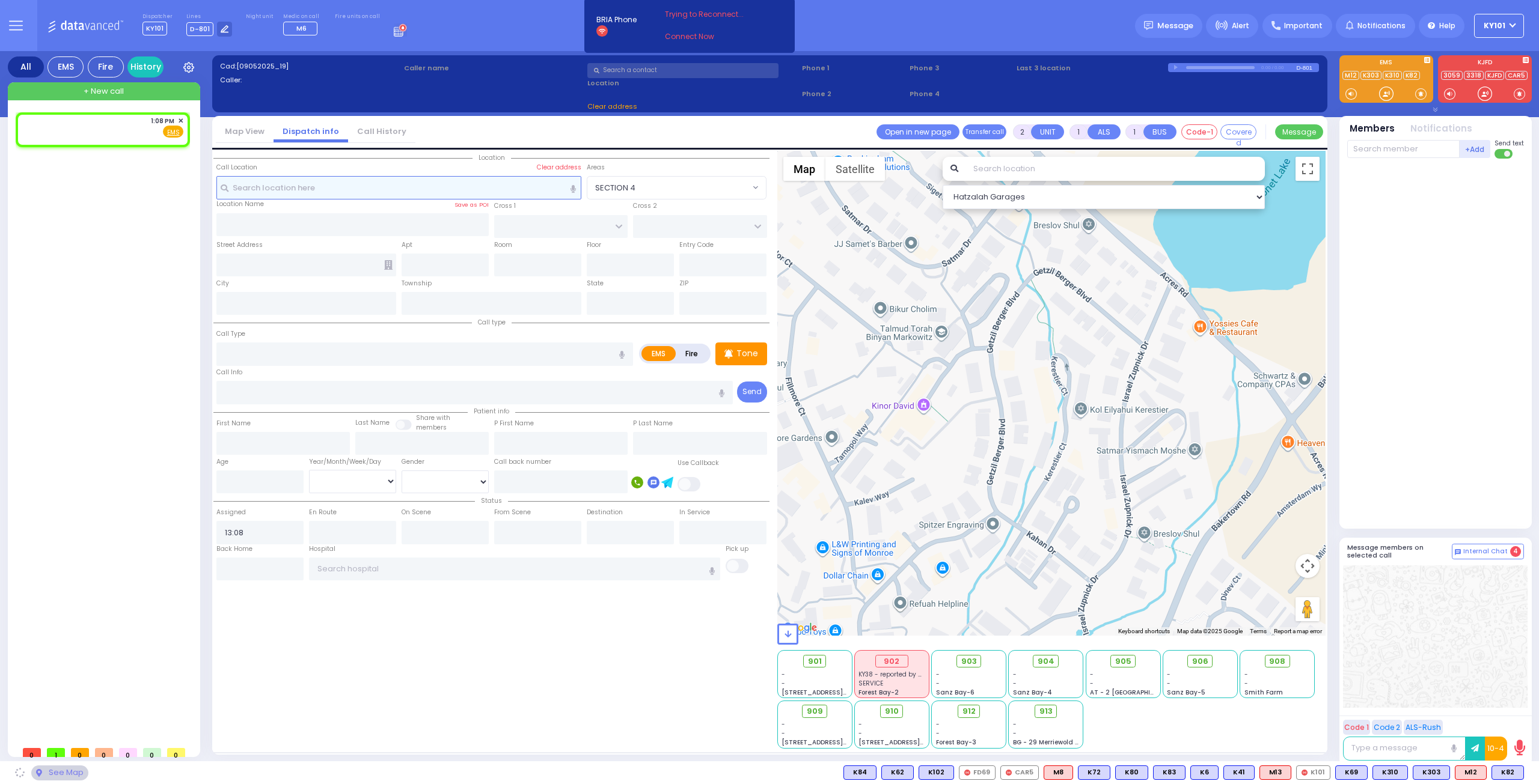
select select
radio input "true"
select select
select select "Hatzalah Garages"
click at [327, 183] on input "text" at bounding box center [399, 187] width 365 height 23
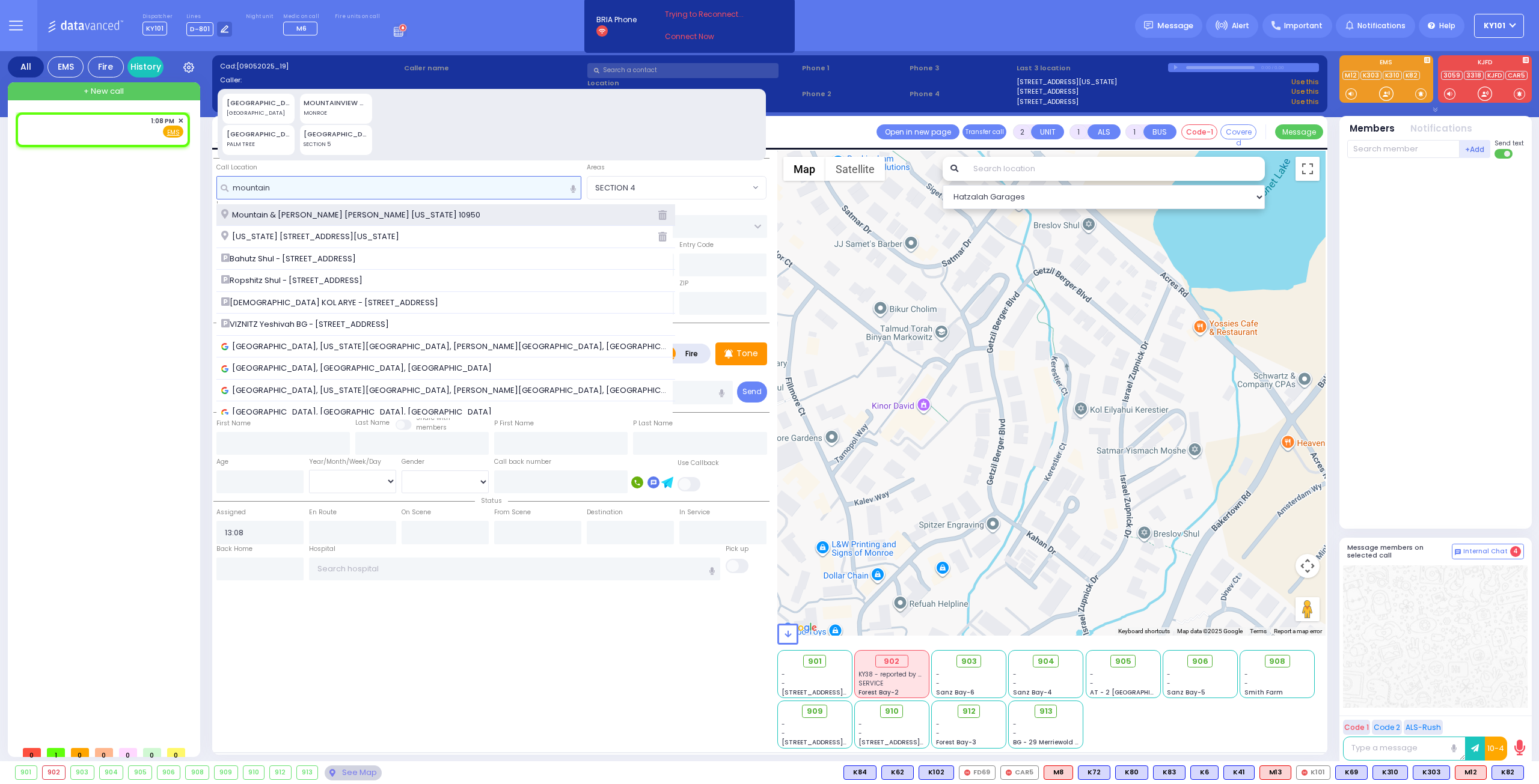
type input "mountain"
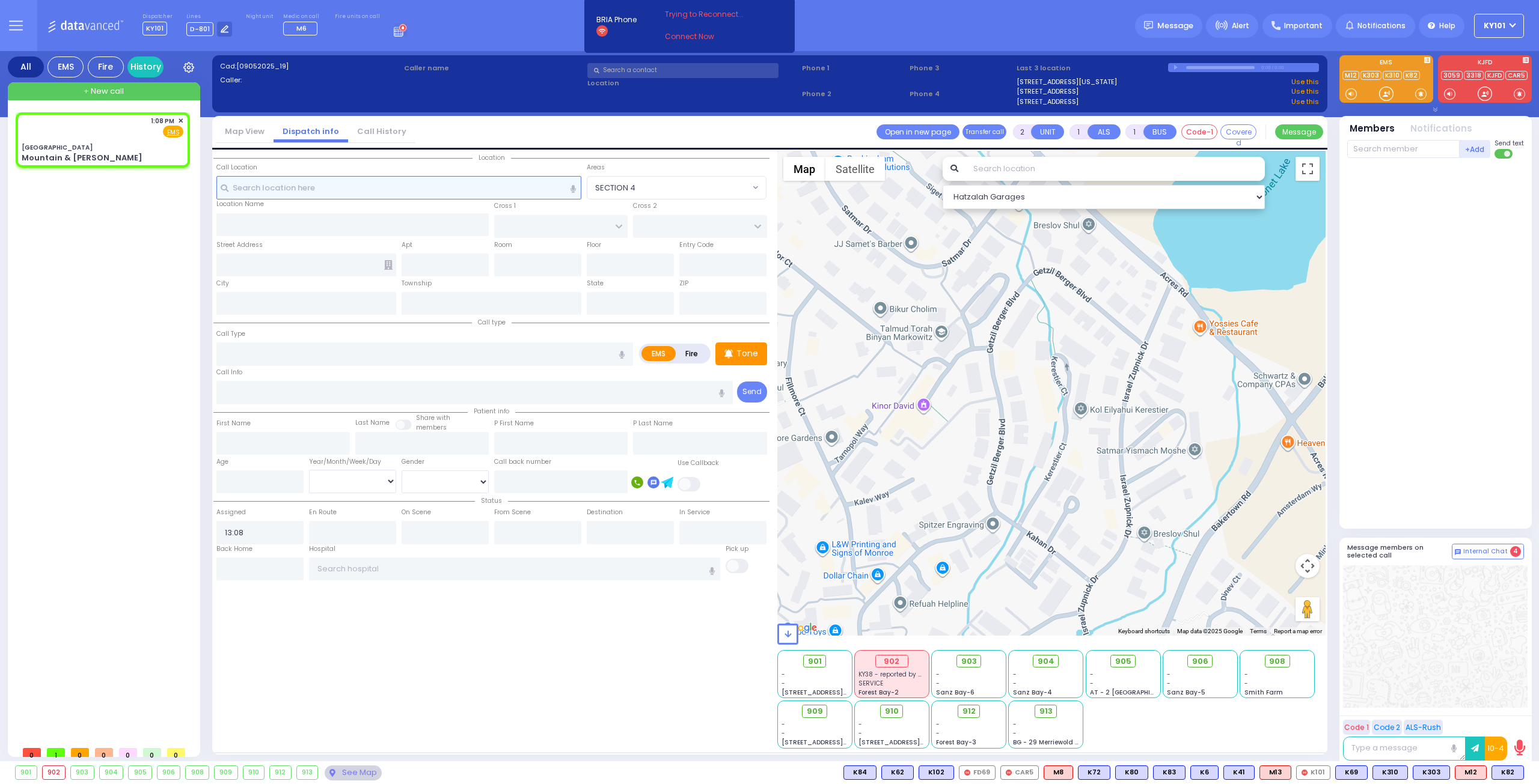
select select
radio input "true"
select select
select select "Hatzalah Garages"
type input "[GEOGRAPHIC_DATA]"
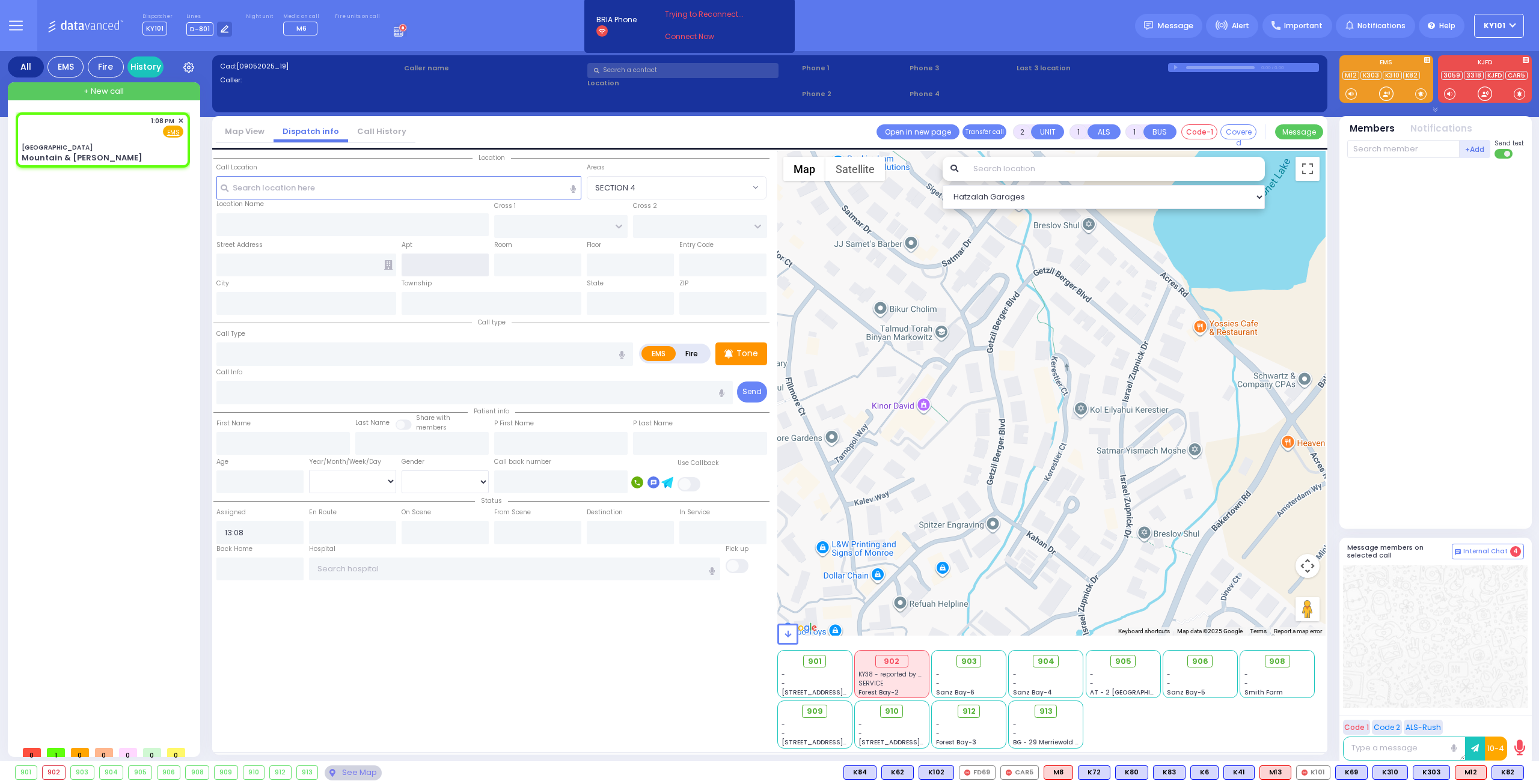
type input "KARLIN BLVD"
type input "FOREST RD"
type input "Mountain & [PERSON_NAME]"
type input "[PERSON_NAME]"
type input "[US_STATE]"
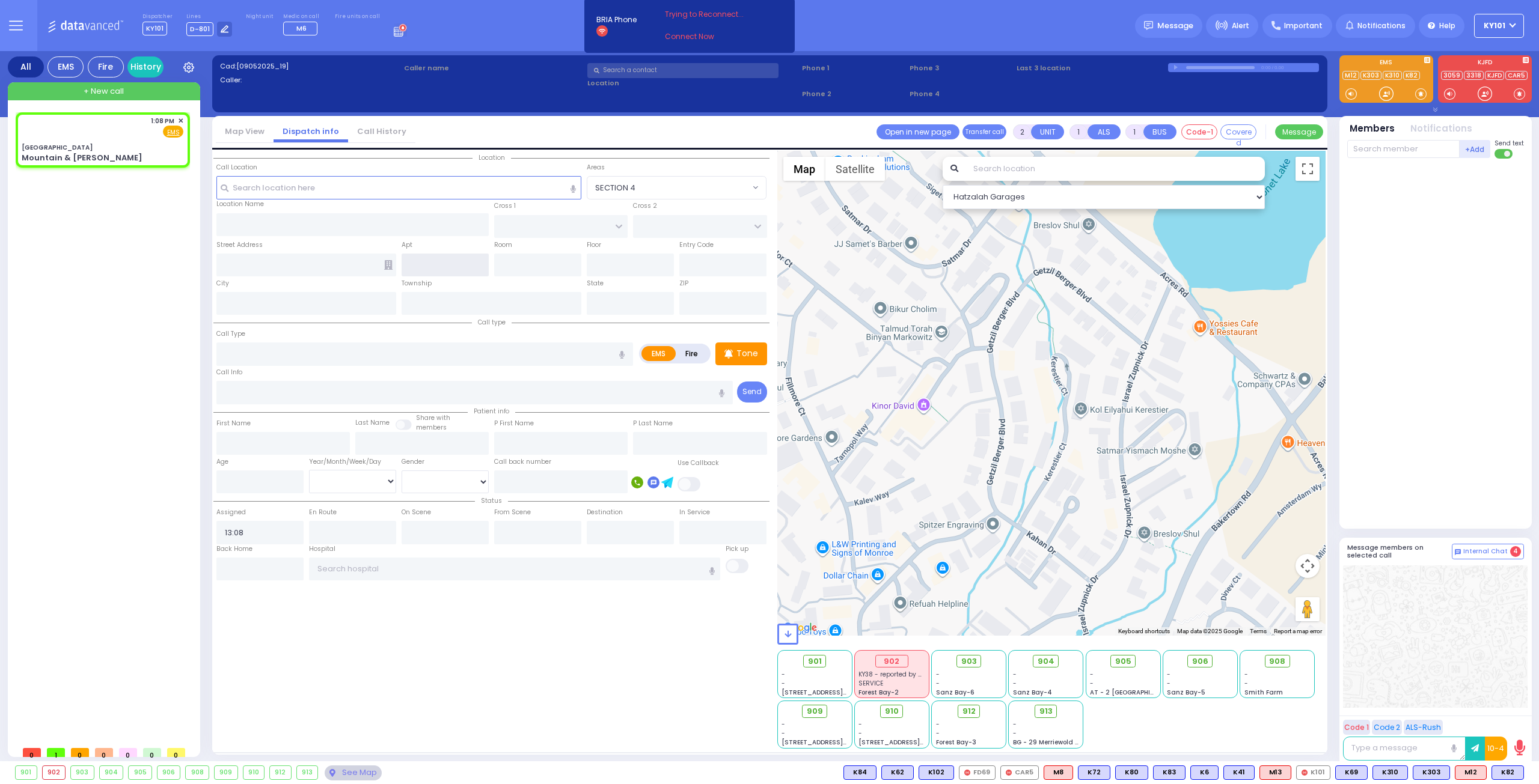
type input "10950"
select select "SECTION 5"
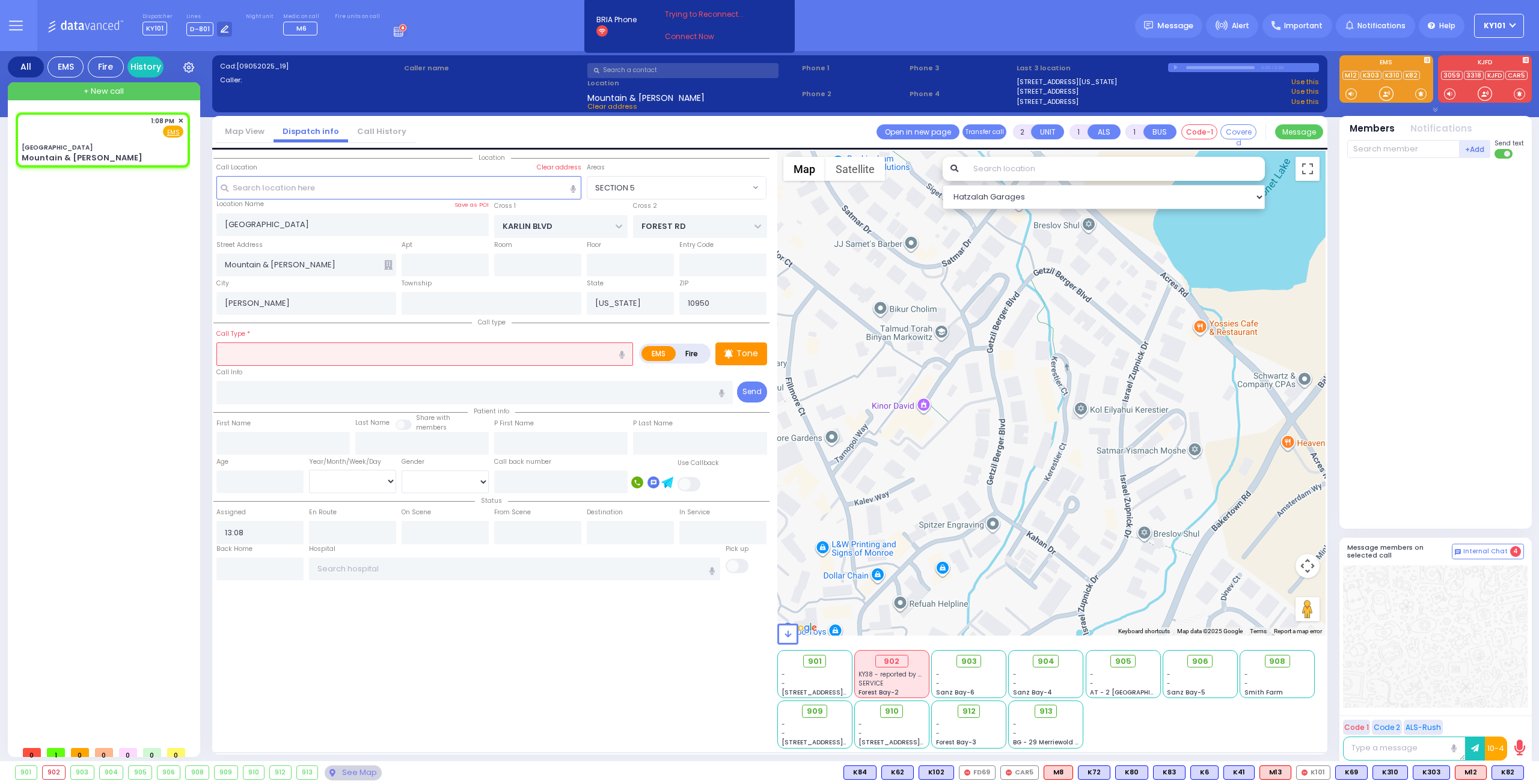
click at [679, 355] on label "Fire" at bounding box center [692, 353] width 34 height 15
radio input "true"
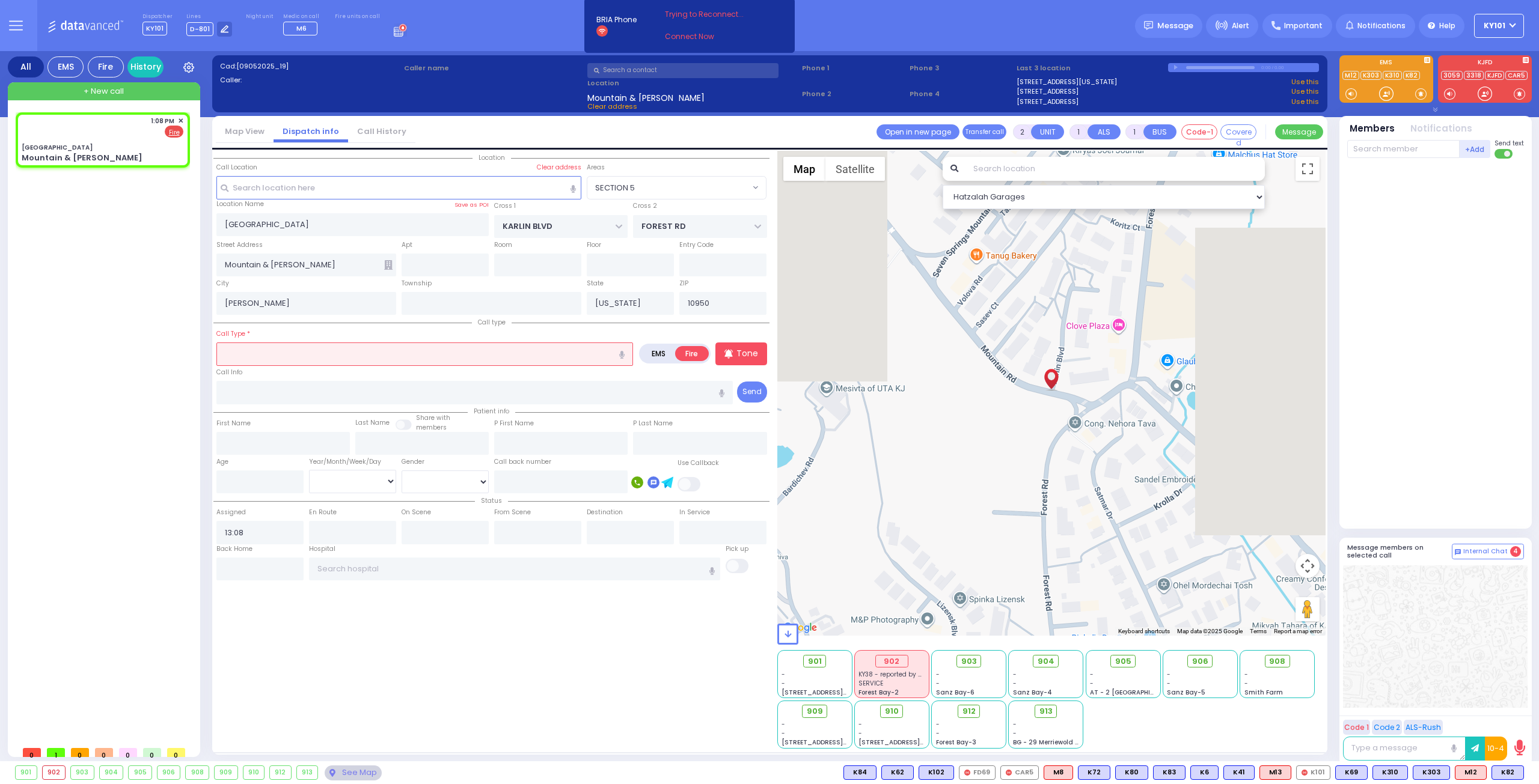
click at [550, 360] on input "text" at bounding box center [425, 353] width 417 height 23
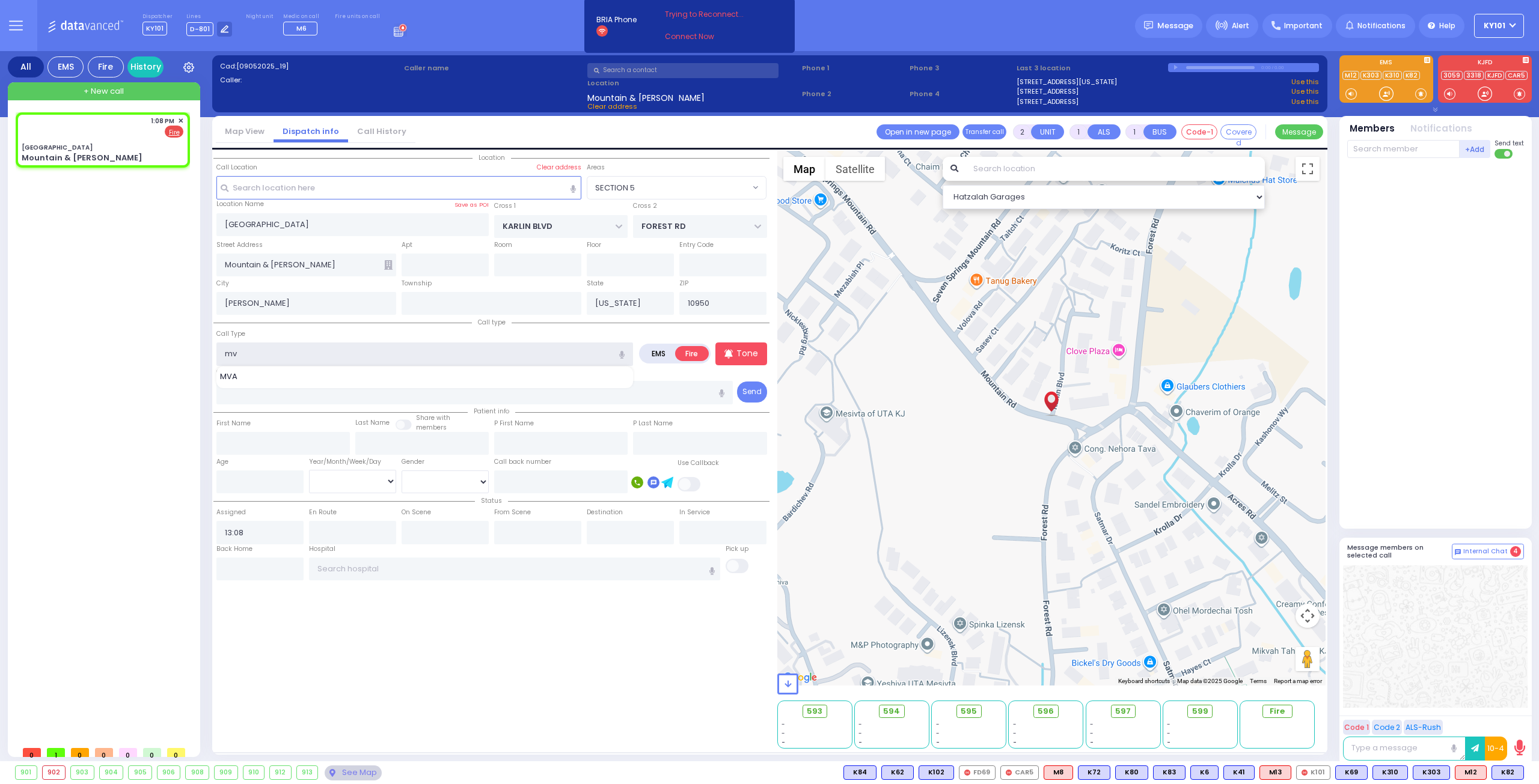
type input "mva"
select select
radio input "true"
select select
select select "Hatzalah Garages"
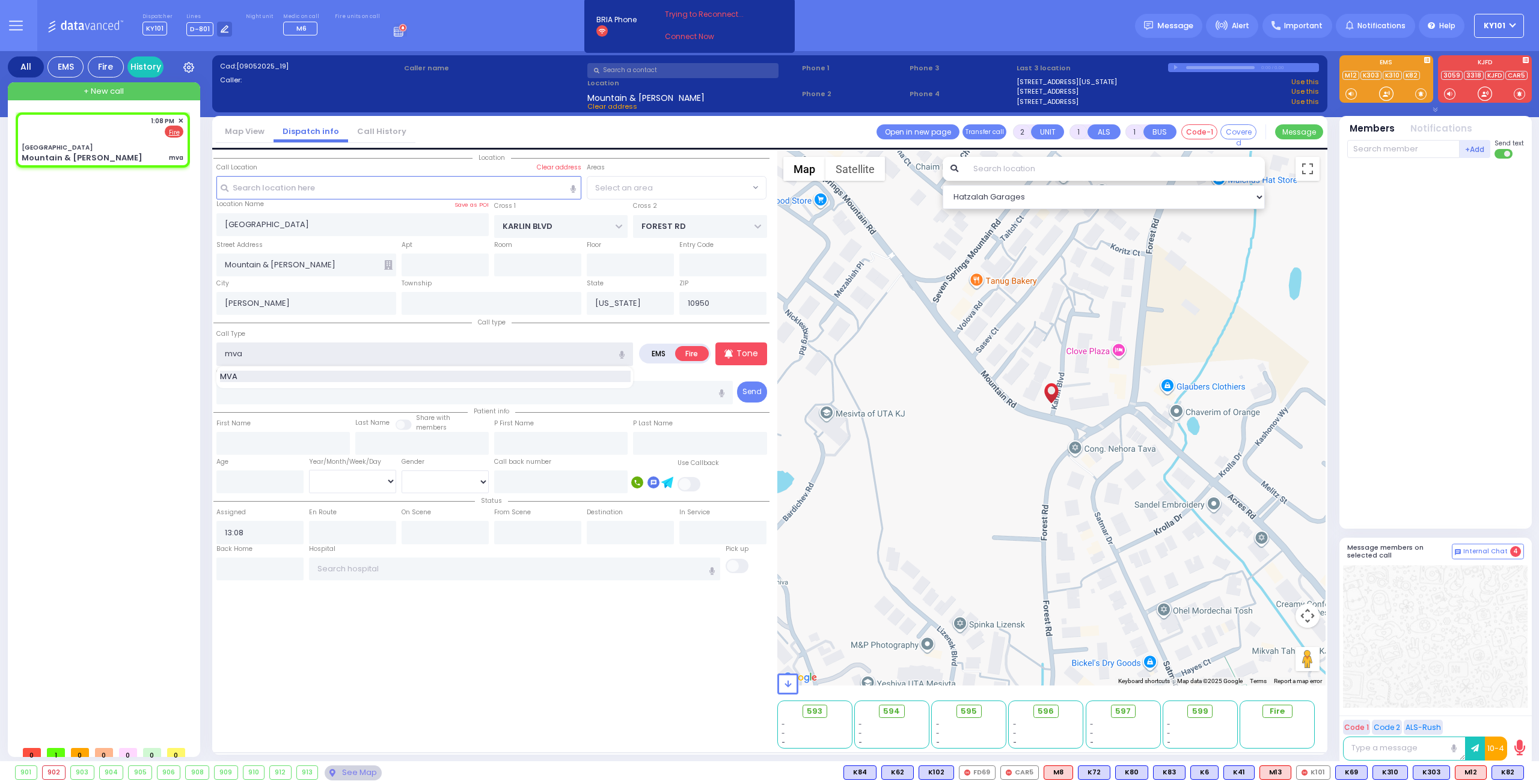
select select "SECTION 5"
click at [318, 372] on div "MVA" at bounding box center [425, 377] width 411 height 12
type input "MVA"
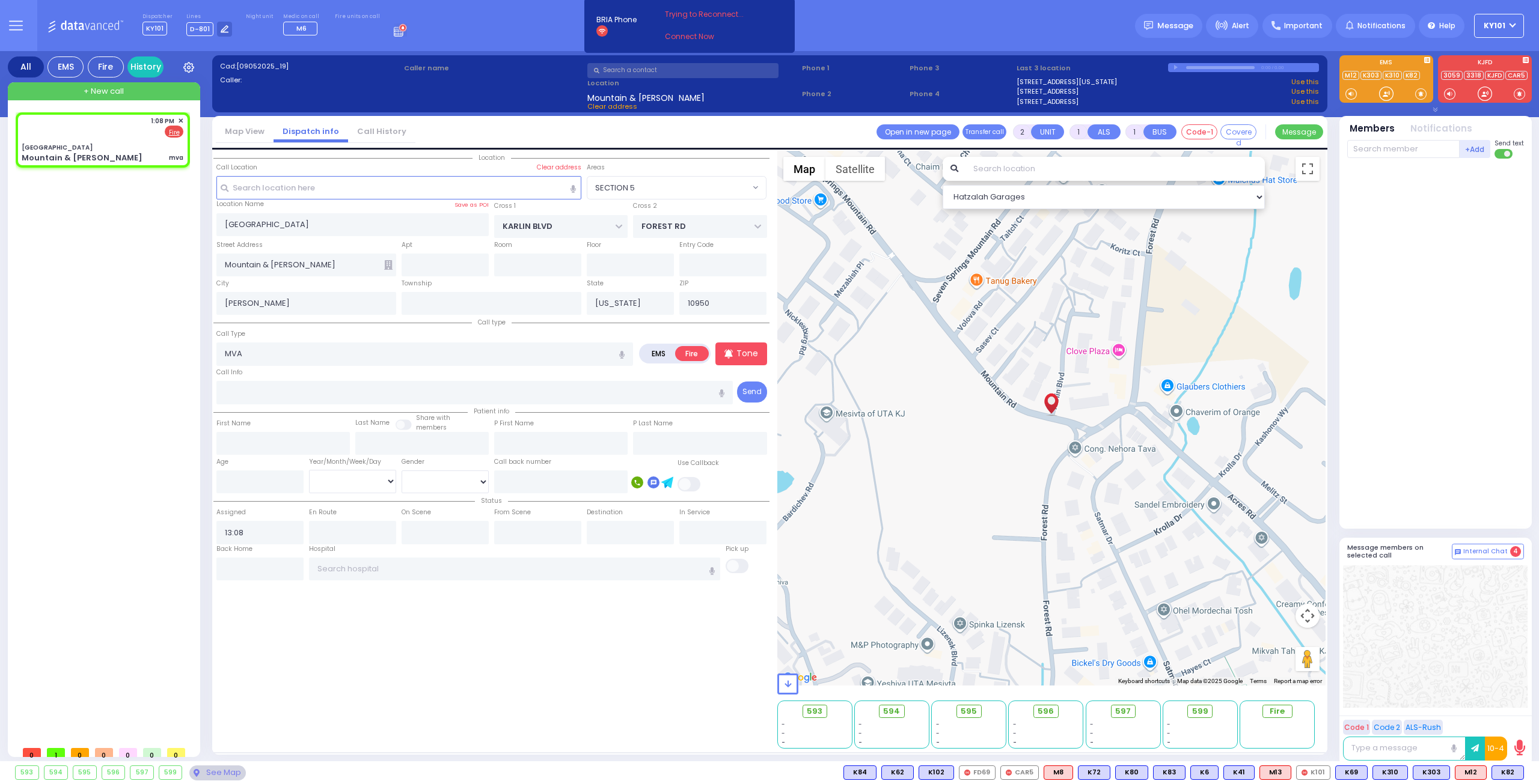
click at [294, 335] on div "Call Type MVA MVA" at bounding box center [425, 346] width 417 height 39
select select
radio input "true"
select select
select select "Hatzalah Garages"
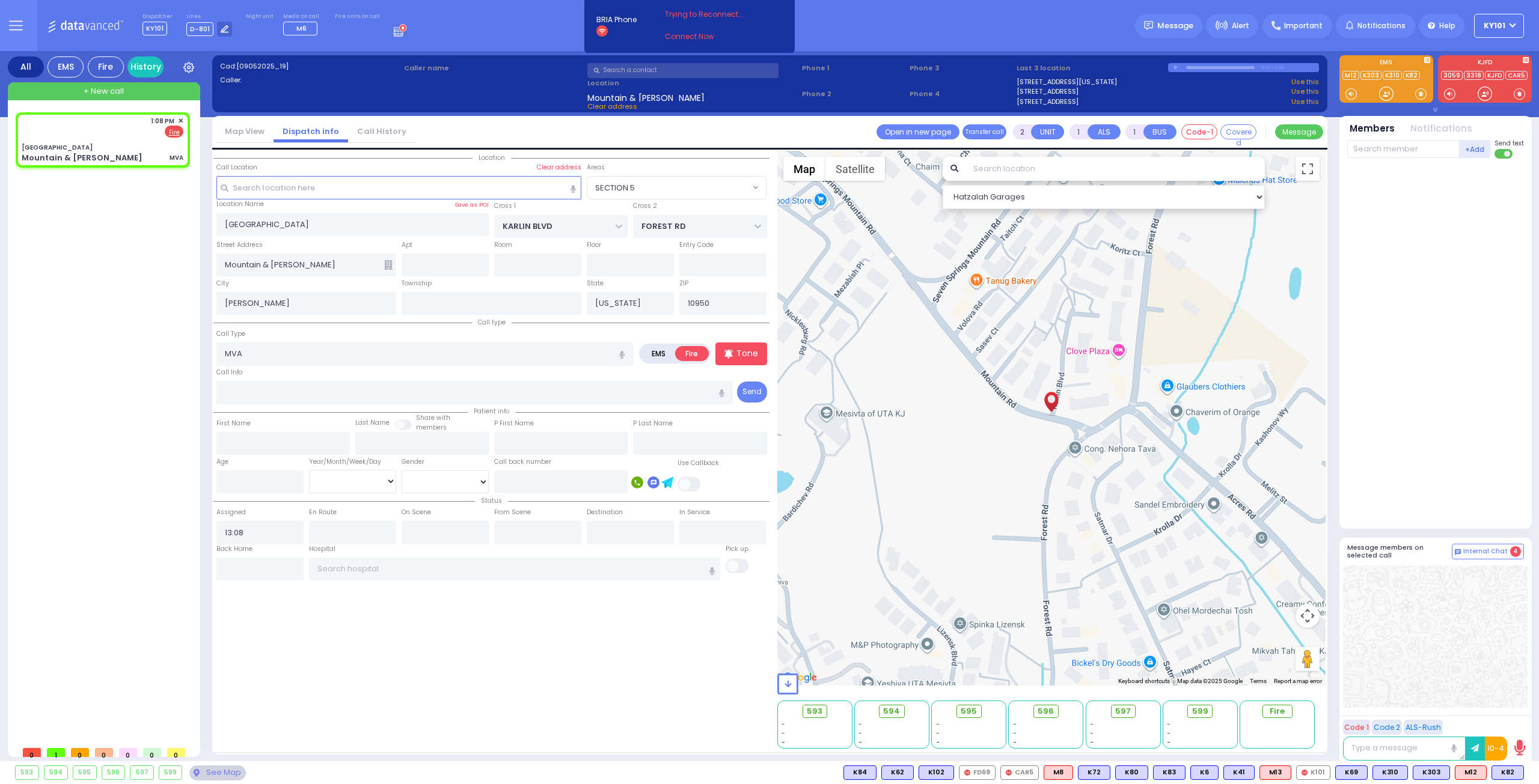
select select "SECTION 5"
click at [1383, 149] on input "text" at bounding box center [1404, 148] width 113 height 18
type input "62"
type input "c"
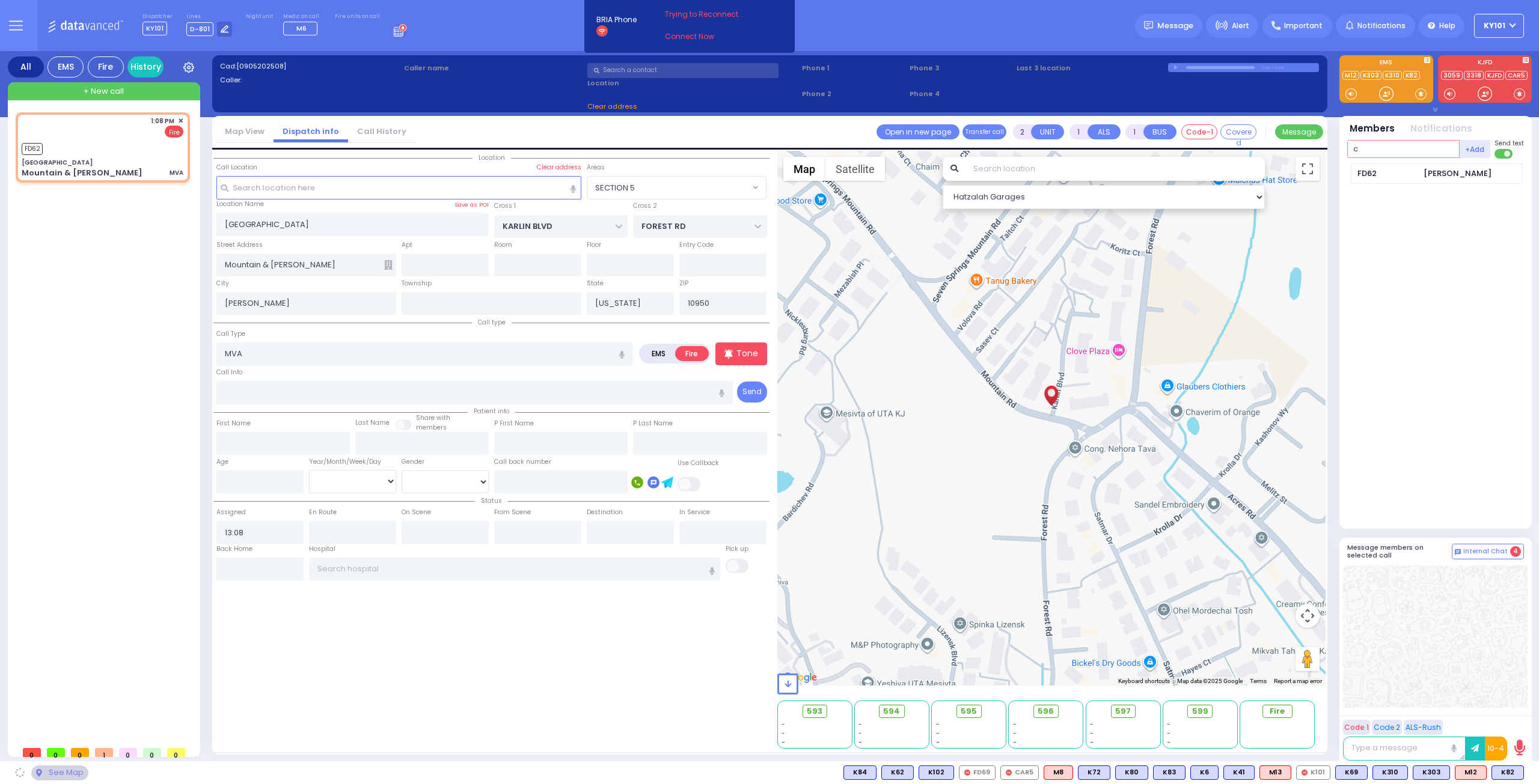
select select
radio input "true"
select select
type input "13:09"
select select "Hatzalah Garages"
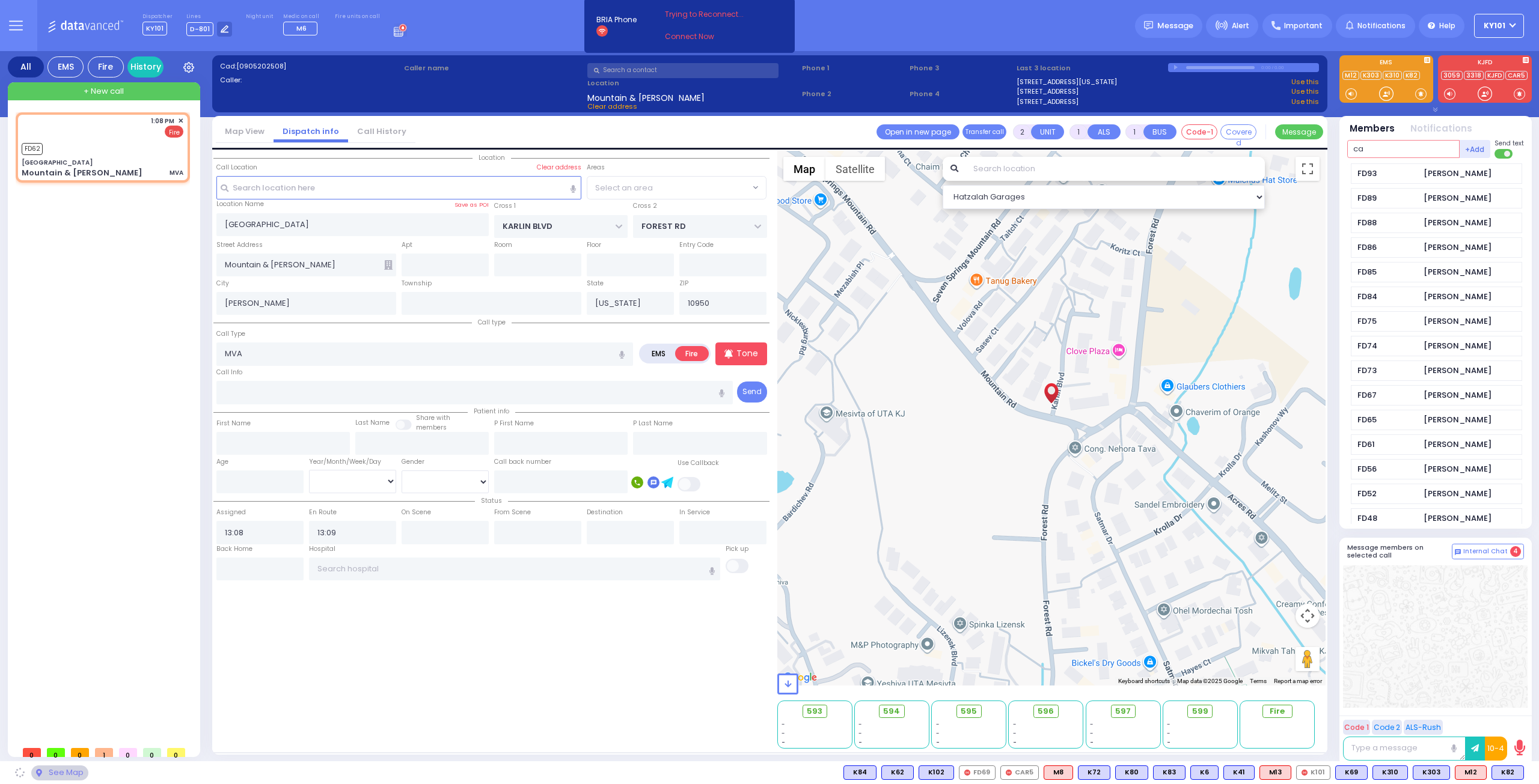
type input "car"
select select "SECTION 5"
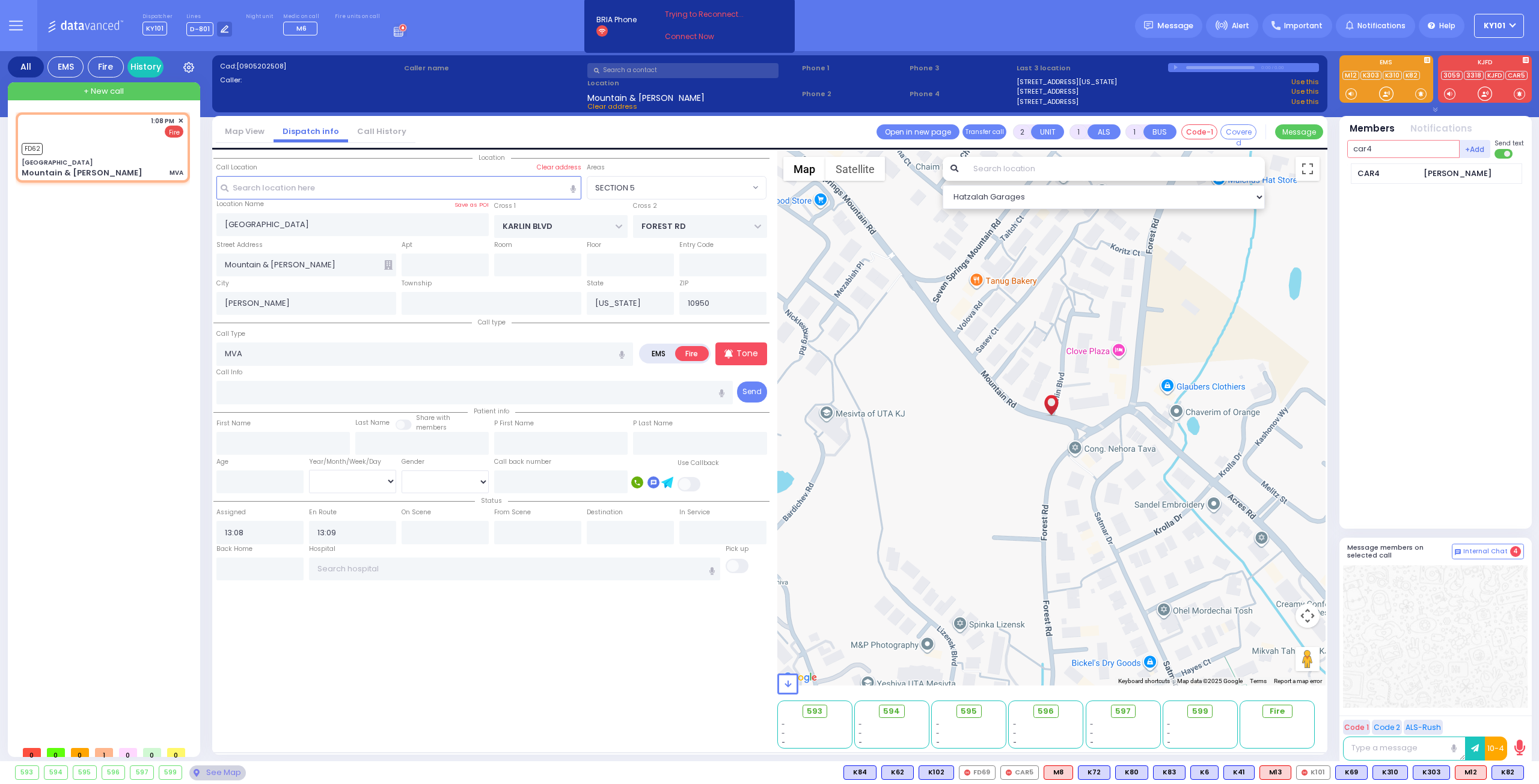
type input "car4"
select select
radio input "true"
select select
select select "Hatzalah Garages"
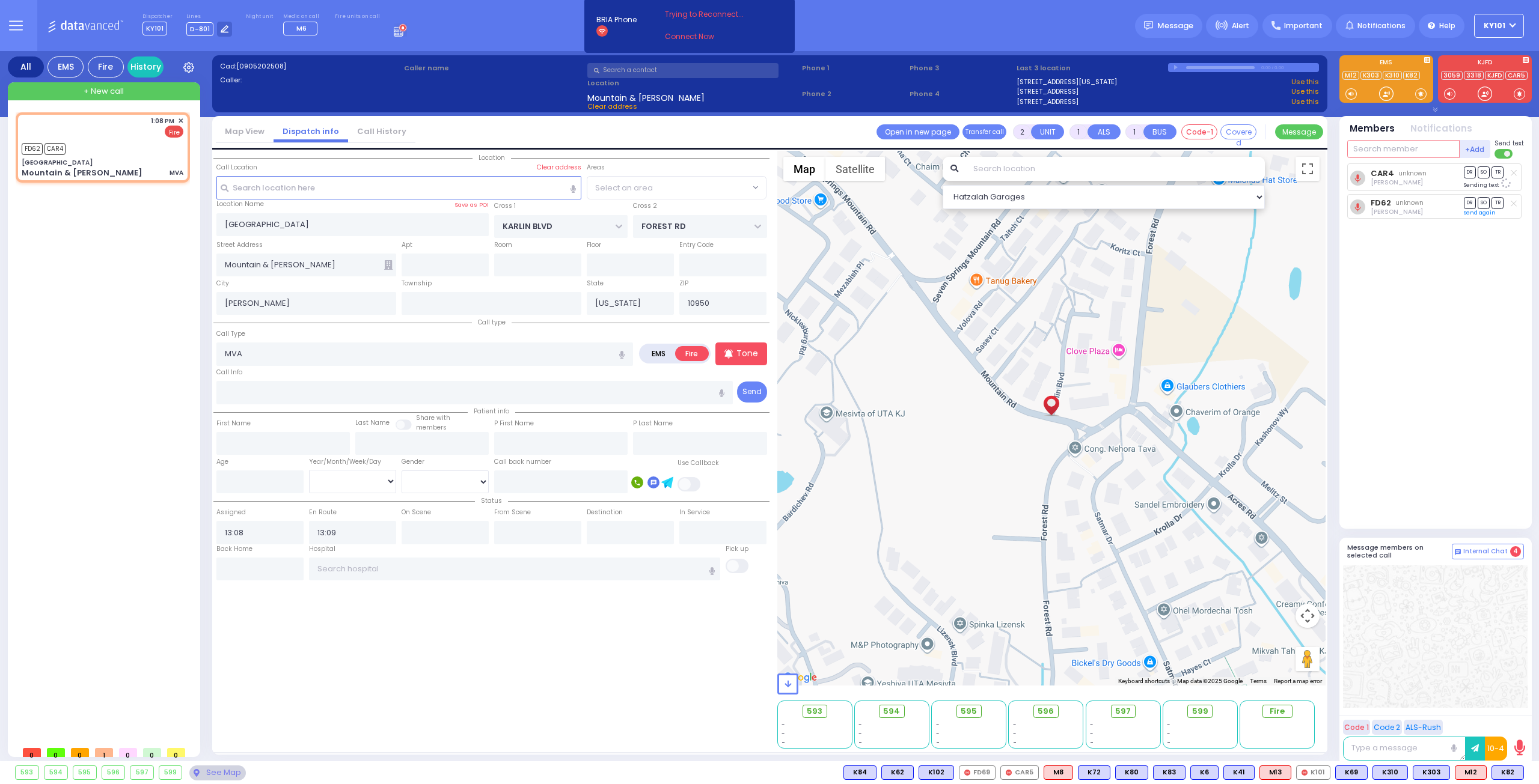
select select "SECTION 5"
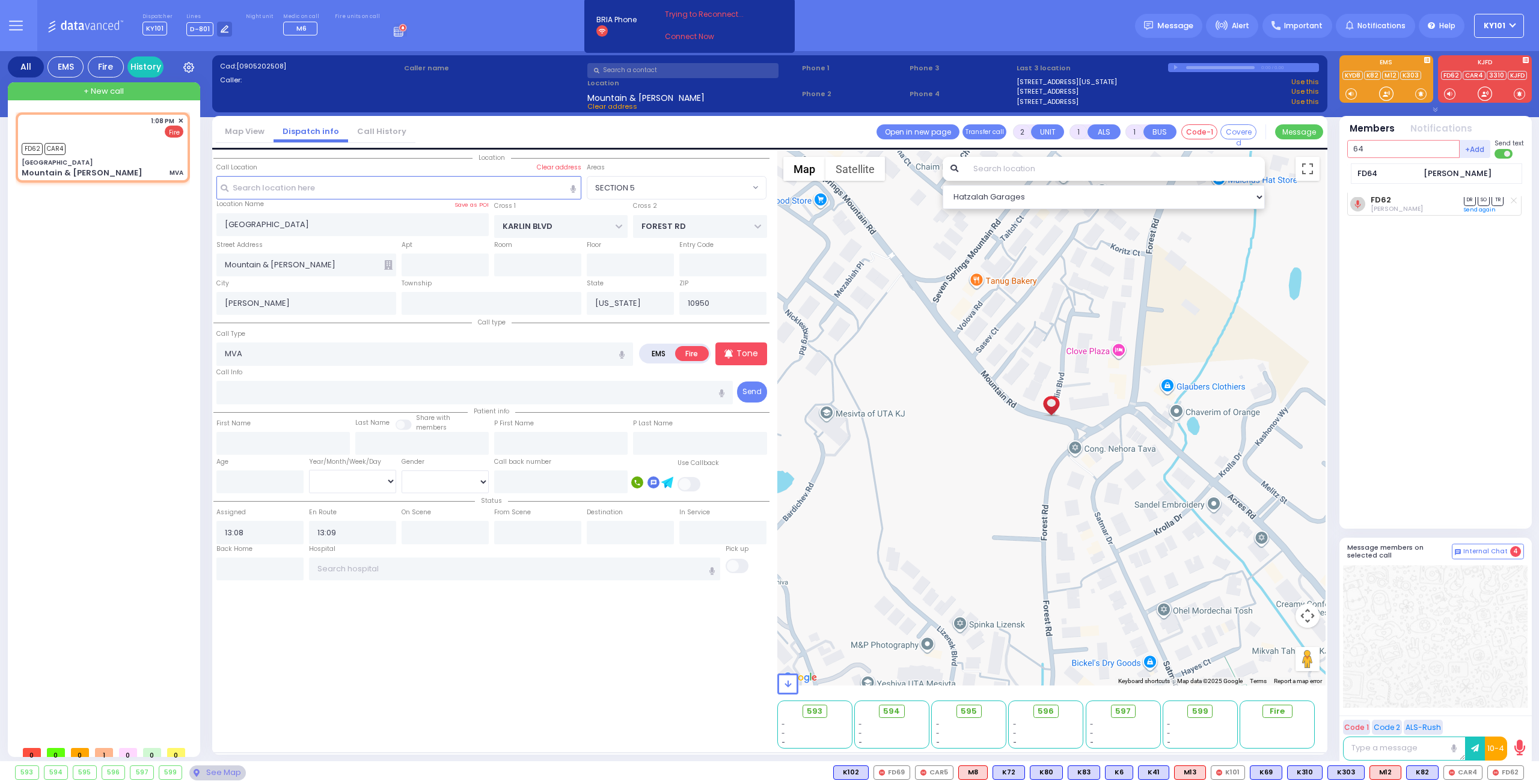
type input "64"
select select
radio input "true"
select select
select select "Hatzalah Garages"
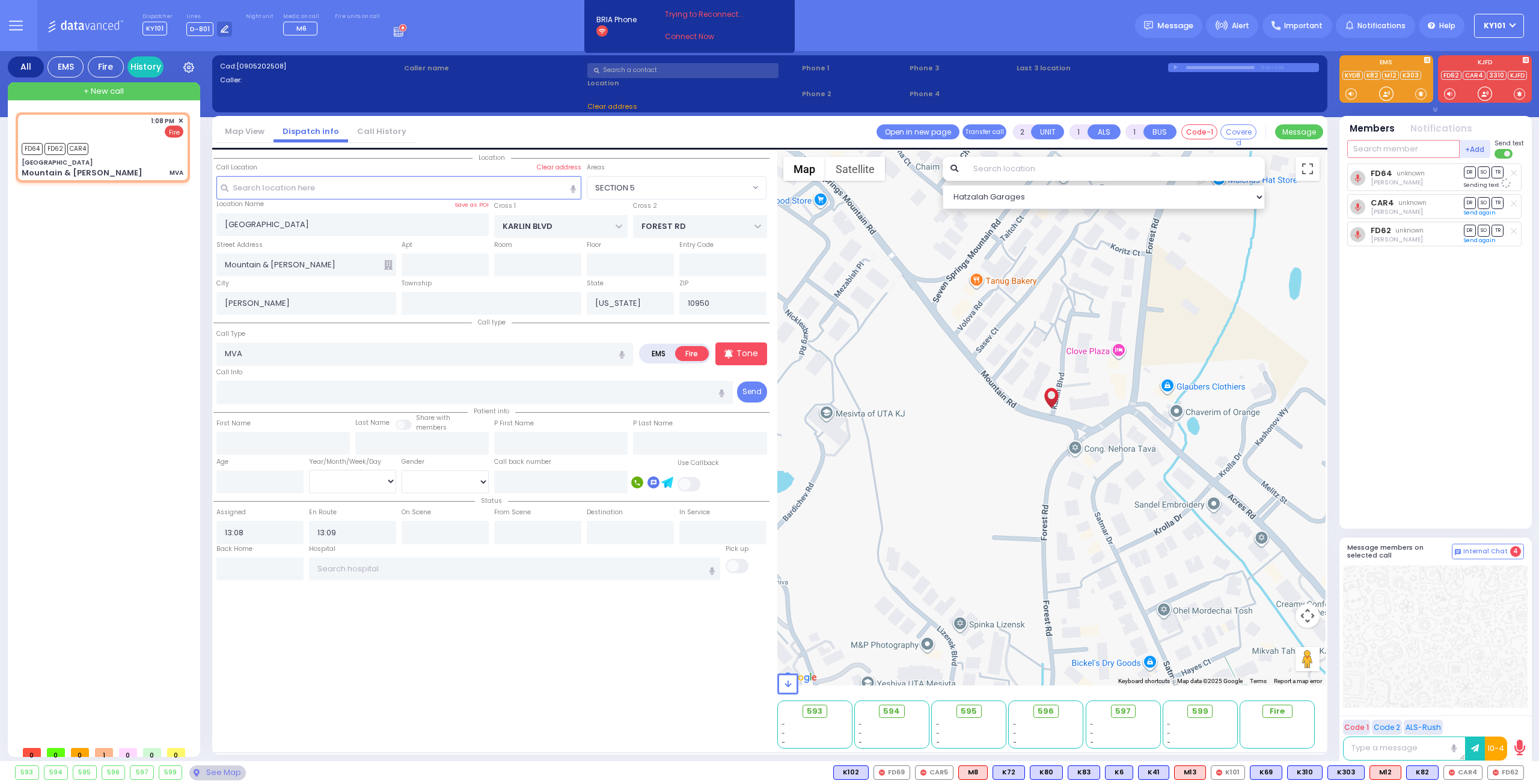
select select "SECTION 5"
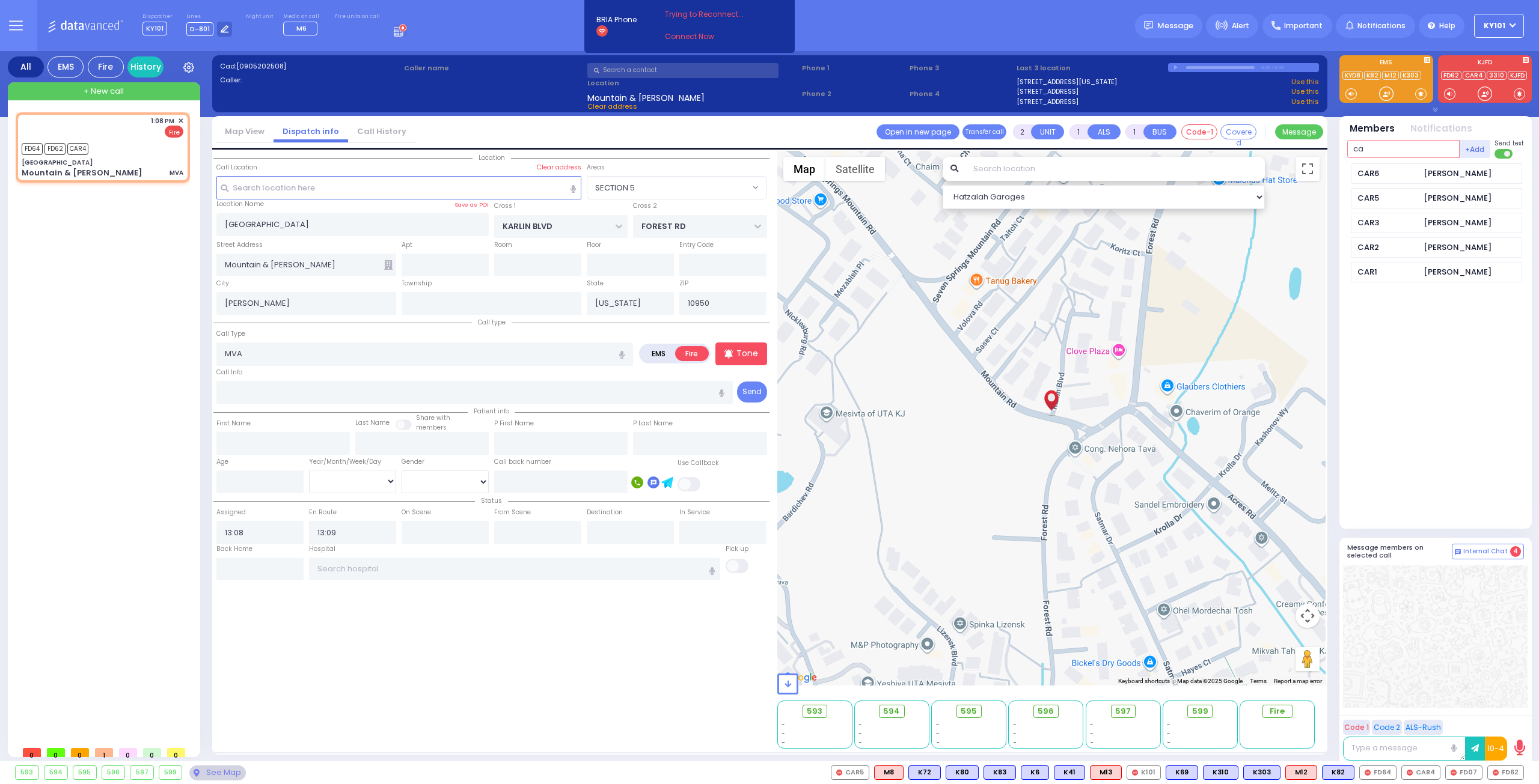
type input "c"
type input "7"
type input "f"
type input "22"
click at [1446, 200] on div "[PERSON_NAME]" at bounding box center [1458, 198] width 68 height 12
